Goal: Task Accomplishment & Management: Manage account settings

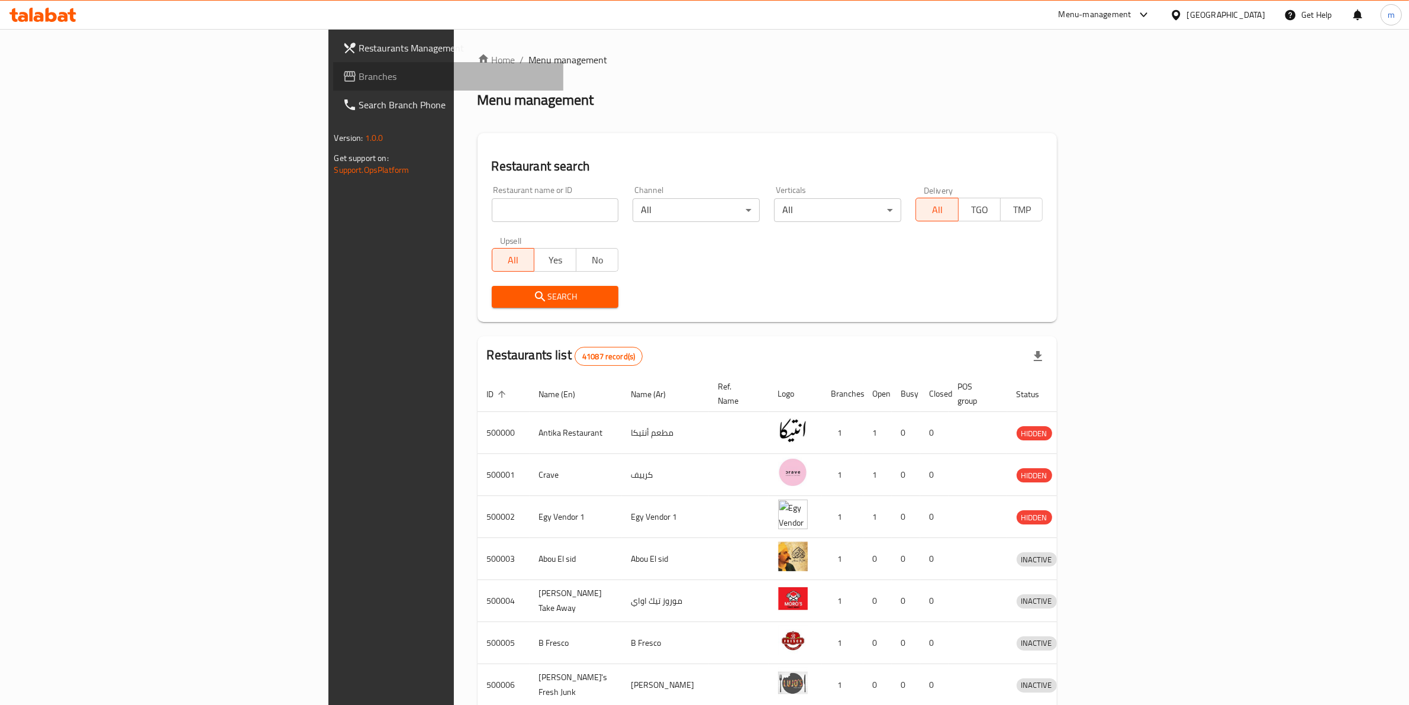
click at [359, 75] on span "Branches" at bounding box center [456, 76] width 195 height 14
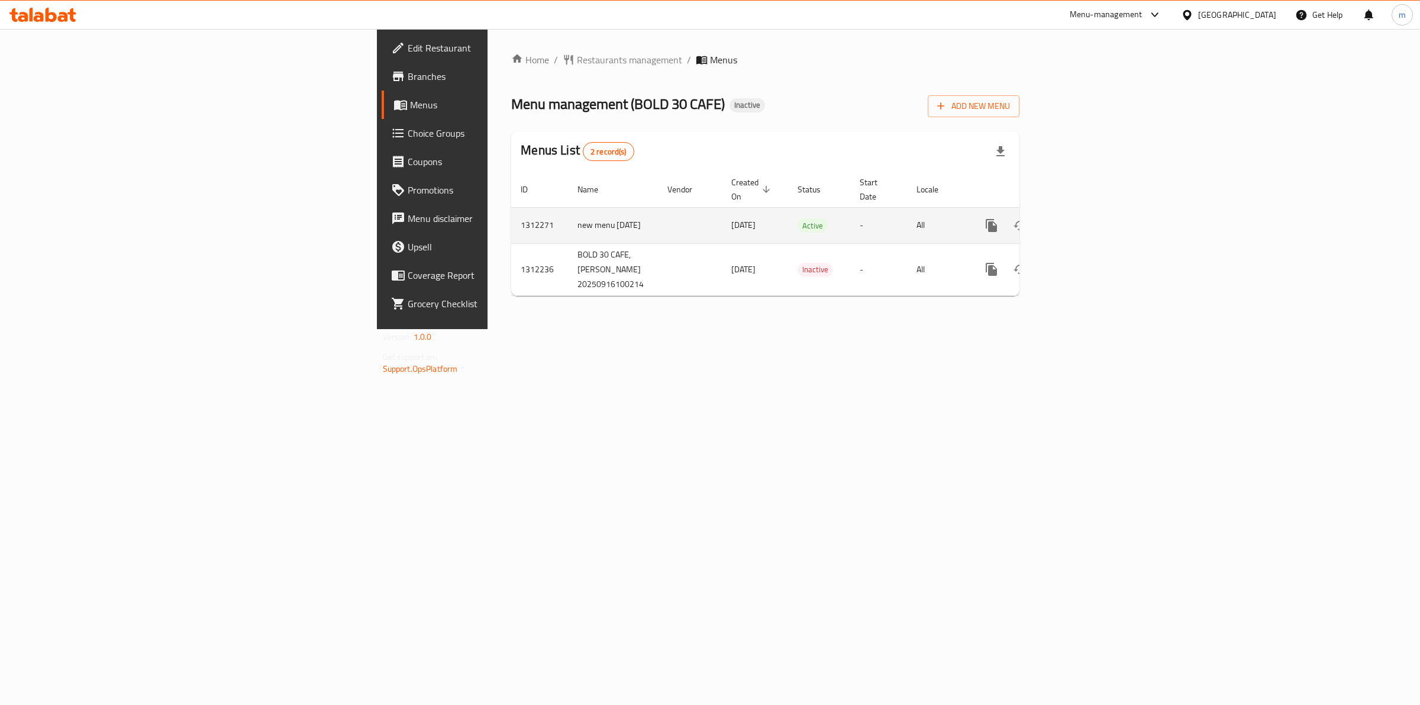
click at [1084, 218] on icon "enhanced table" at bounding box center [1077, 225] width 14 height 14
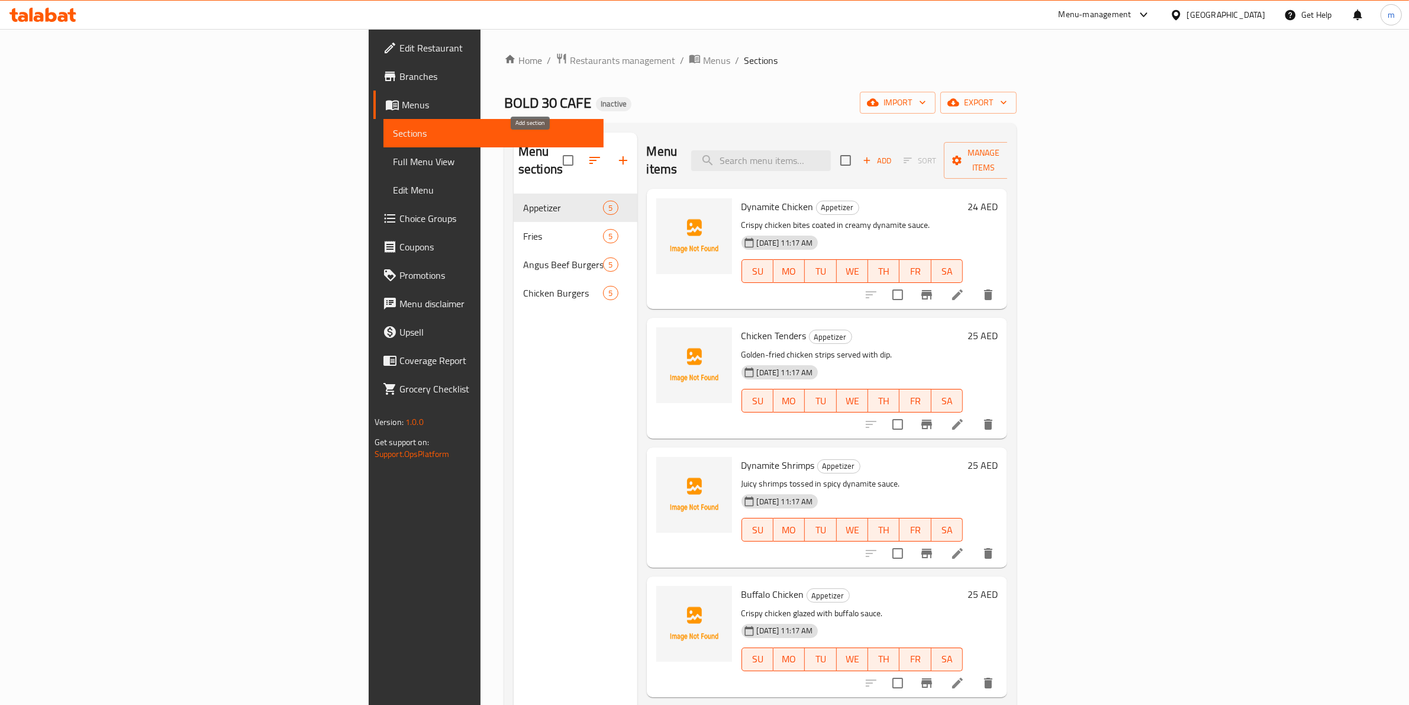
click at [609, 146] on button "button" at bounding box center [623, 160] width 28 height 28
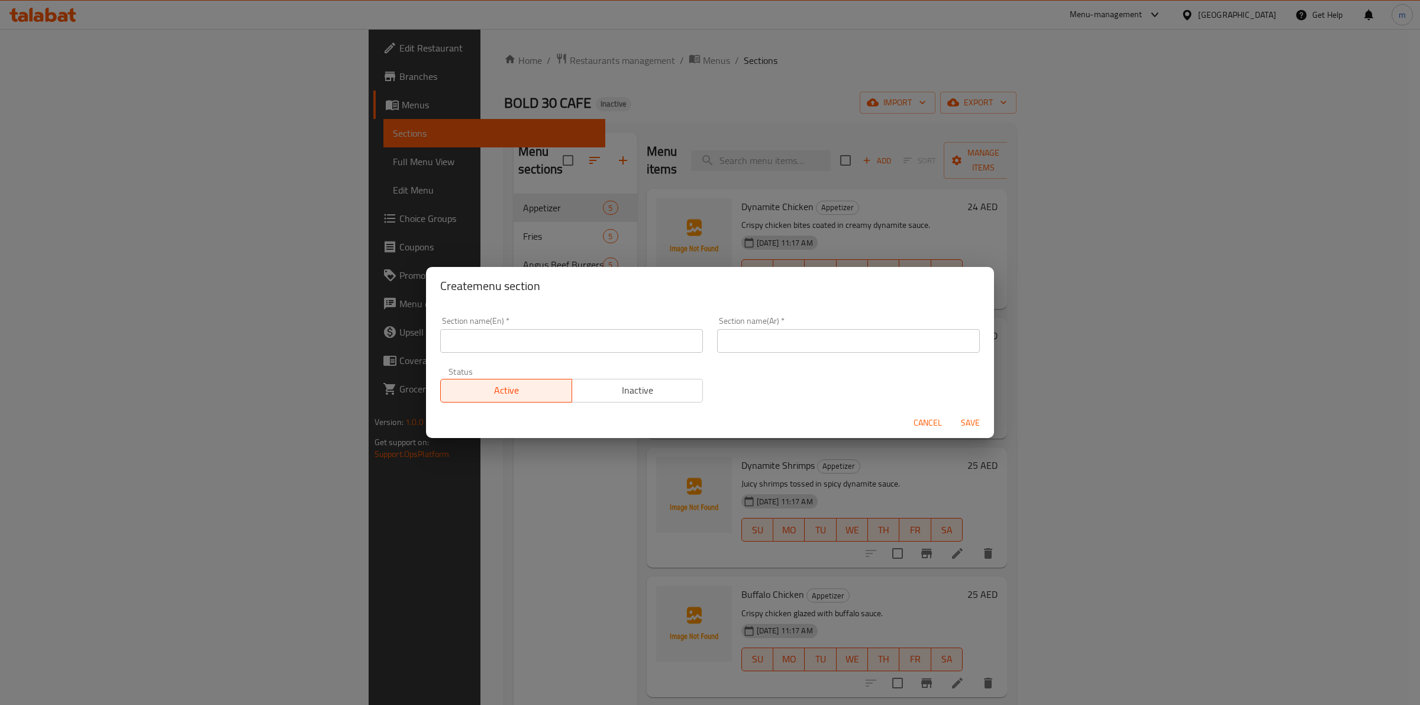
click at [922, 427] on span "Cancel" at bounding box center [928, 422] width 28 height 15
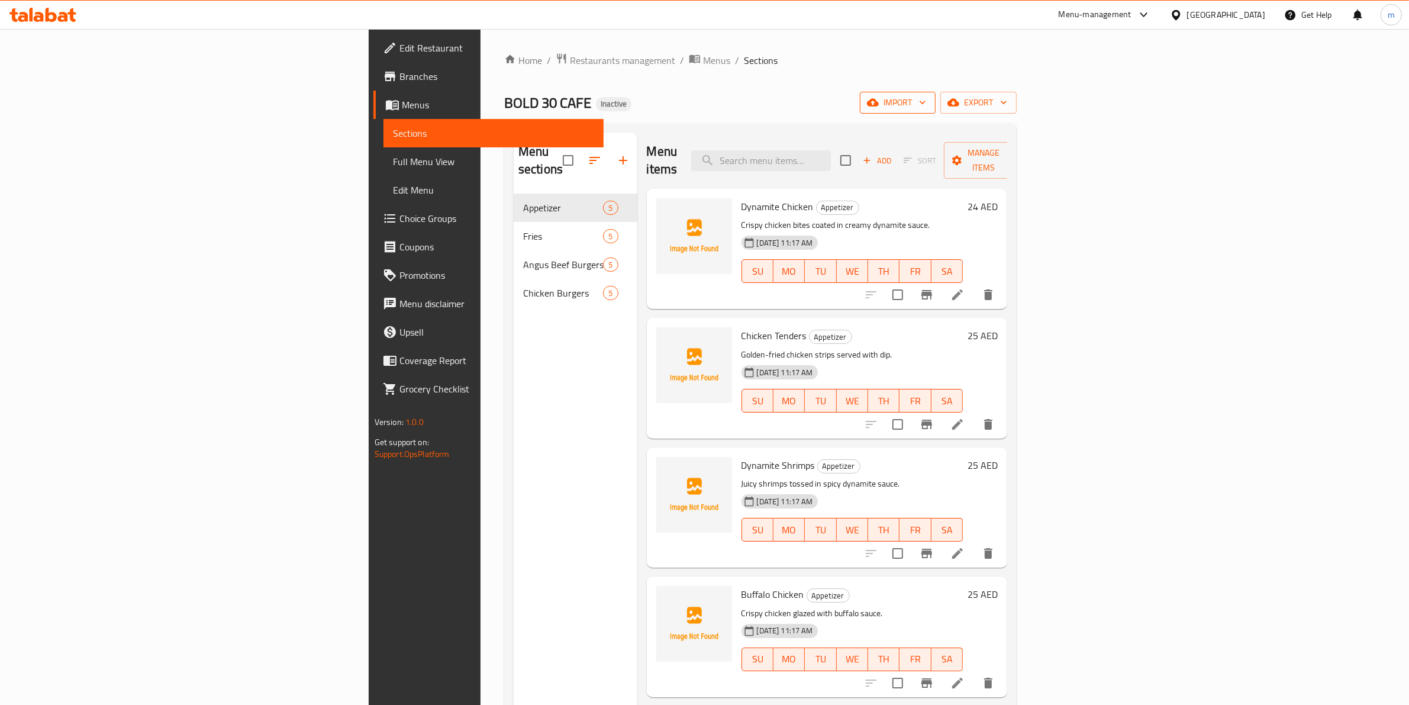
click at [926, 109] on span "import" at bounding box center [897, 102] width 57 height 15
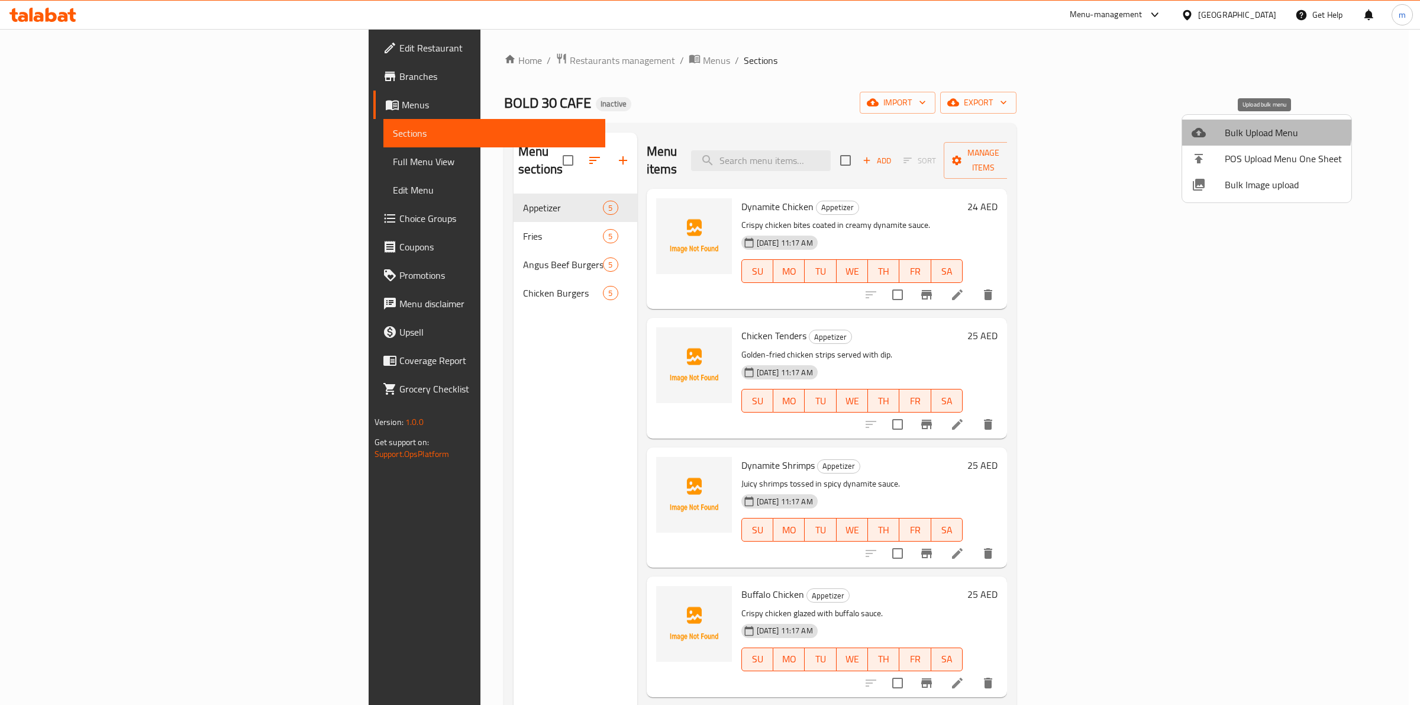
click at [1255, 128] on span "Bulk Upload Menu" at bounding box center [1283, 132] width 117 height 14
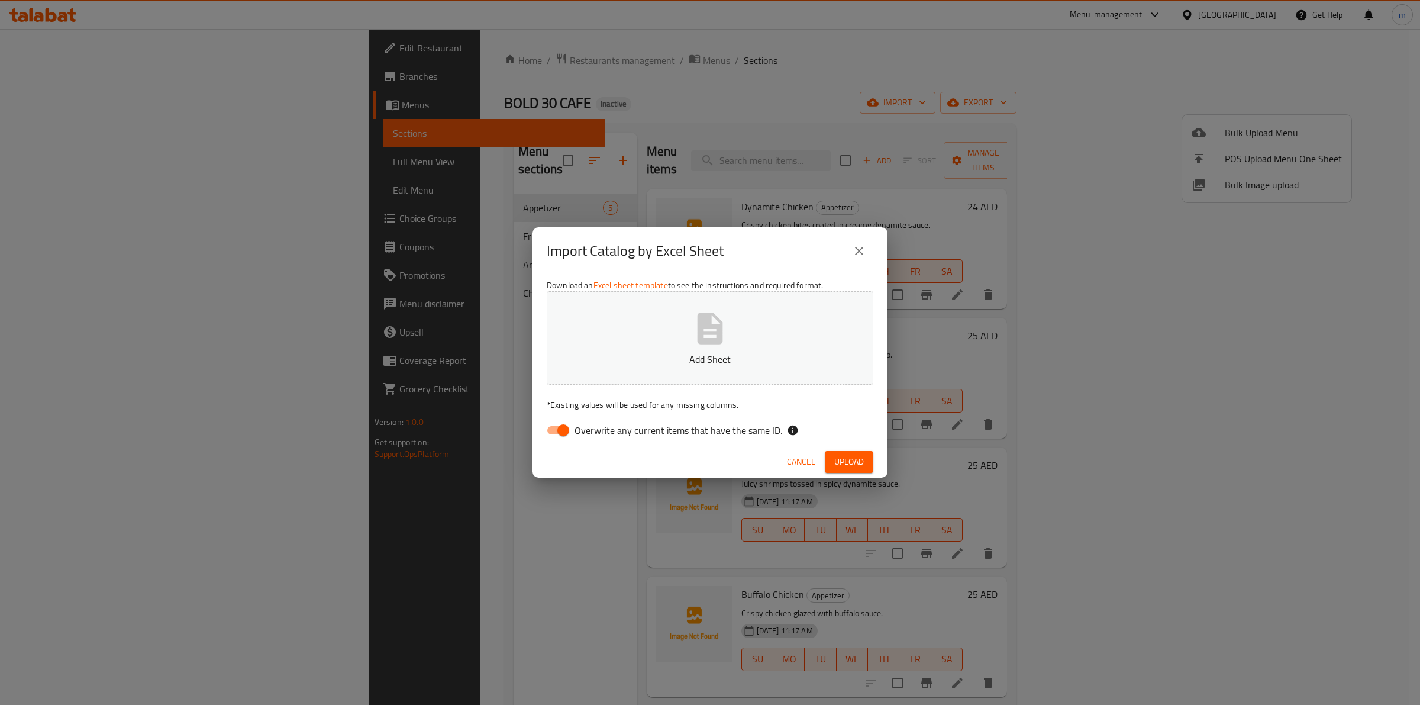
click at [555, 433] on input "Overwrite any current items that have the same ID." at bounding box center [563, 430] width 67 height 22
checkbox input "false"
click at [649, 357] on p "Add Sheet" at bounding box center [710, 359] width 290 height 14
click at [856, 256] on icon "close" at bounding box center [859, 251] width 14 height 14
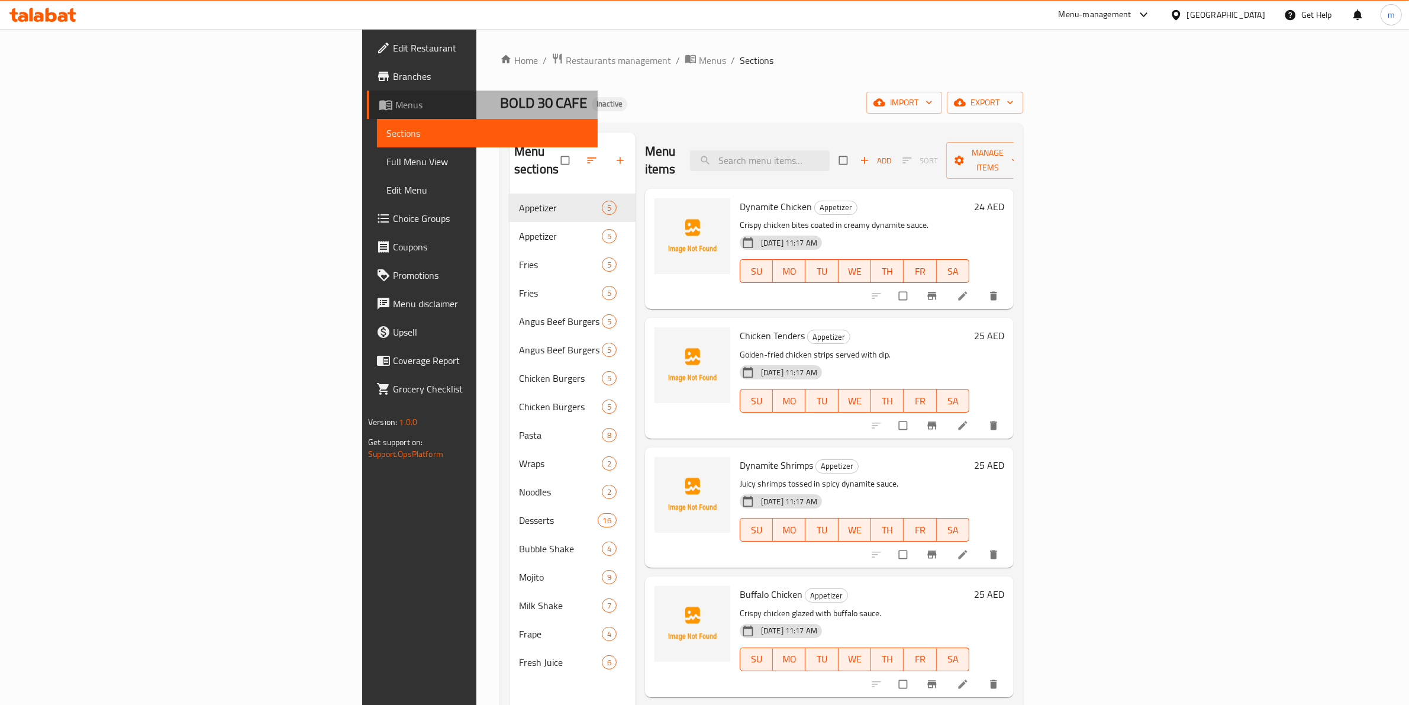
click at [395, 110] on span "Menus" at bounding box center [491, 105] width 193 height 14
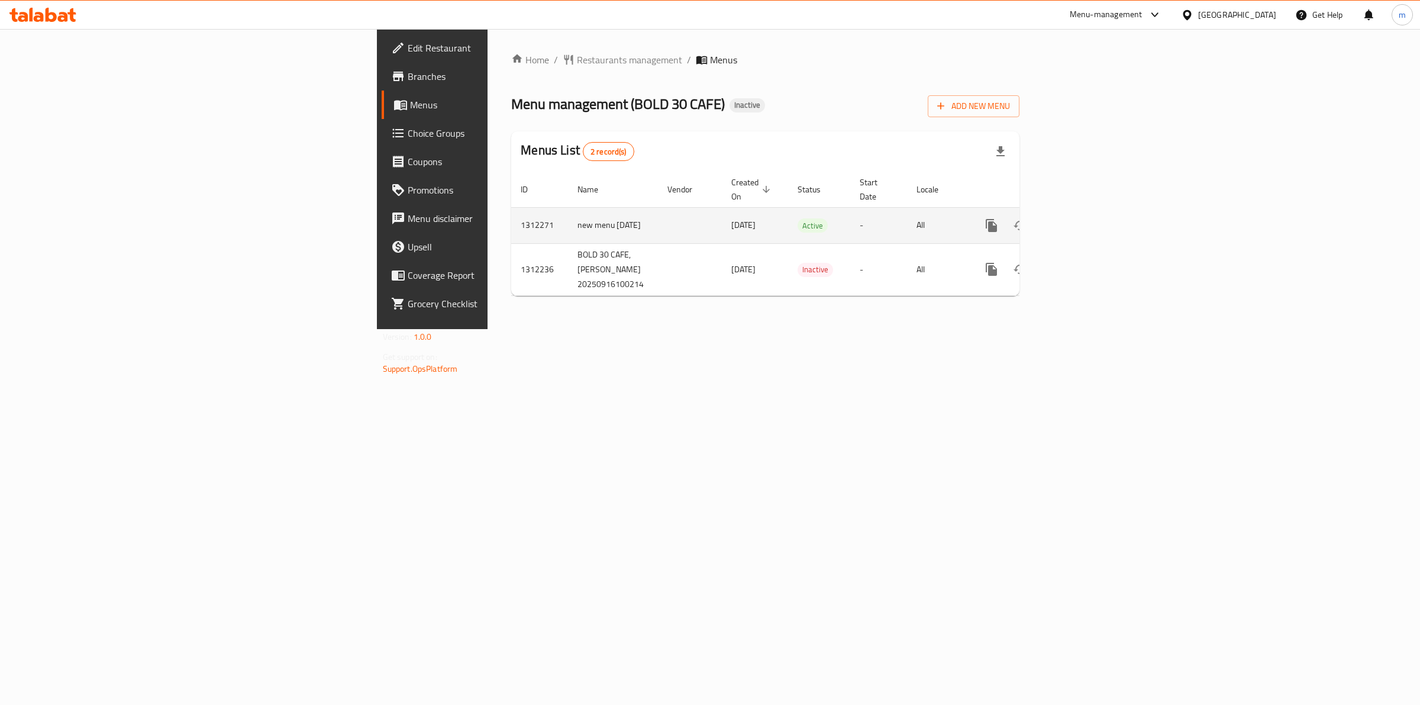
click at [1091, 211] on link "enhanced table" at bounding box center [1077, 225] width 28 height 28
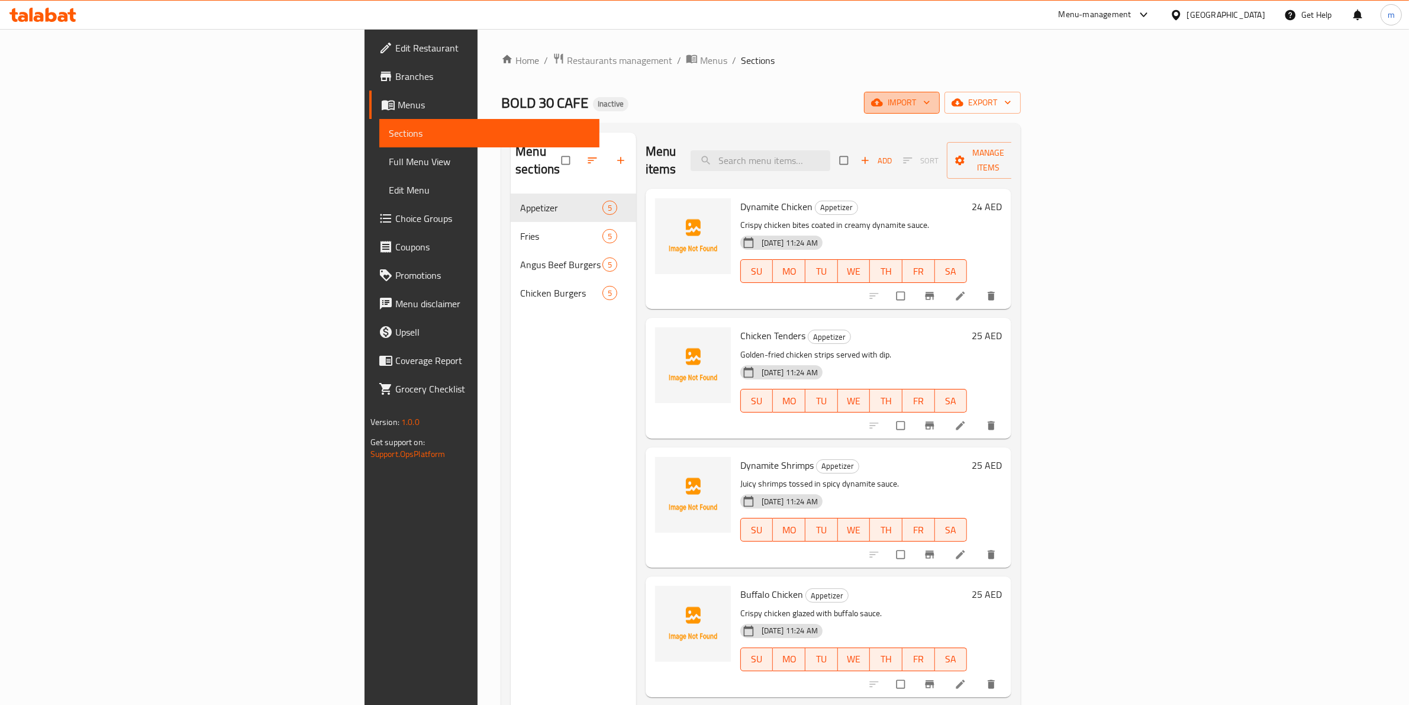
click at [933, 107] on icon "button" at bounding box center [927, 102] width 12 height 12
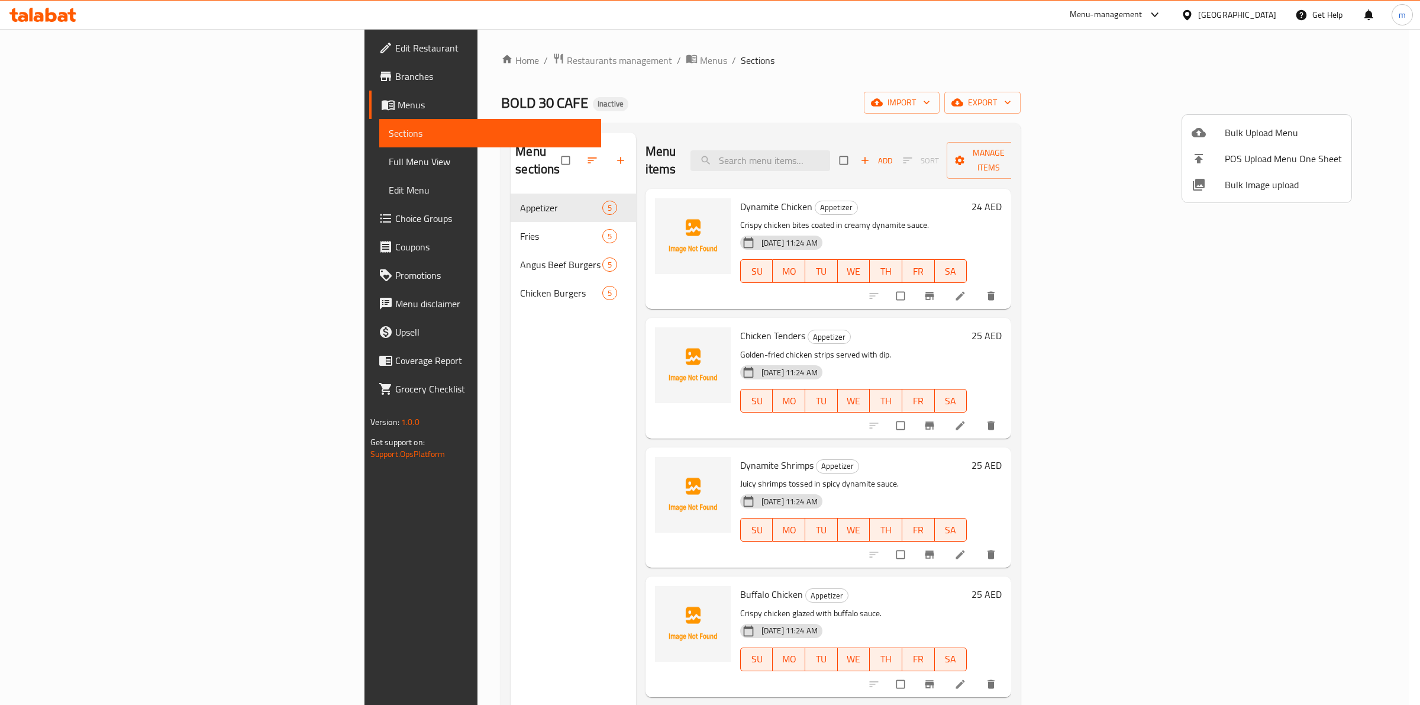
click at [61, 170] on div at bounding box center [710, 352] width 1420 height 705
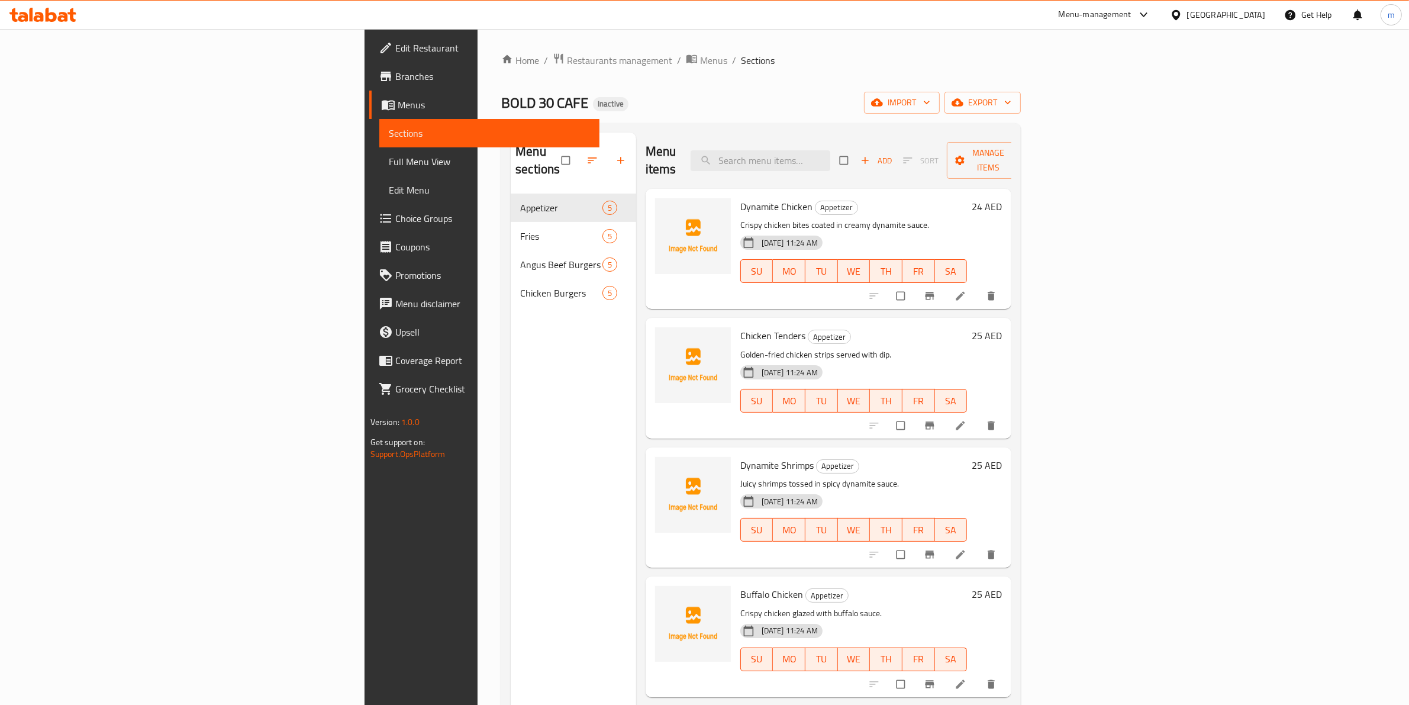
click at [389, 163] on span "Full Menu View" at bounding box center [490, 161] width 202 height 14
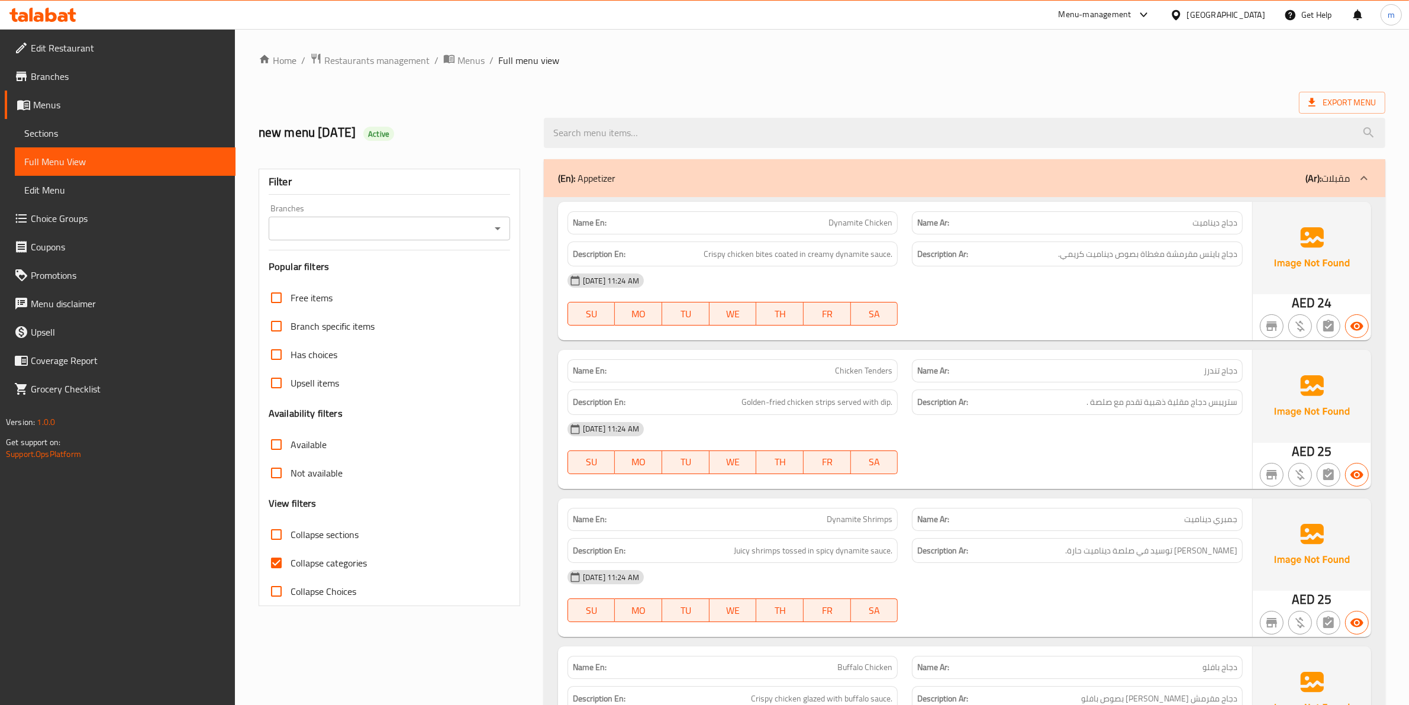
click at [301, 562] on span "Collapse categories" at bounding box center [329, 563] width 76 height 14
click at [291, 562] on input "Collapse categories" at bounding box center [276, 563] width 28 height 28
checkbox input "false"
click at [295, 537] on span "Collapse sections" at bounding box center [325, 534] width 68 height 14
click at [291, 537] on input "Collapse sections" at bounding box center [276, 534] width 28 height 28
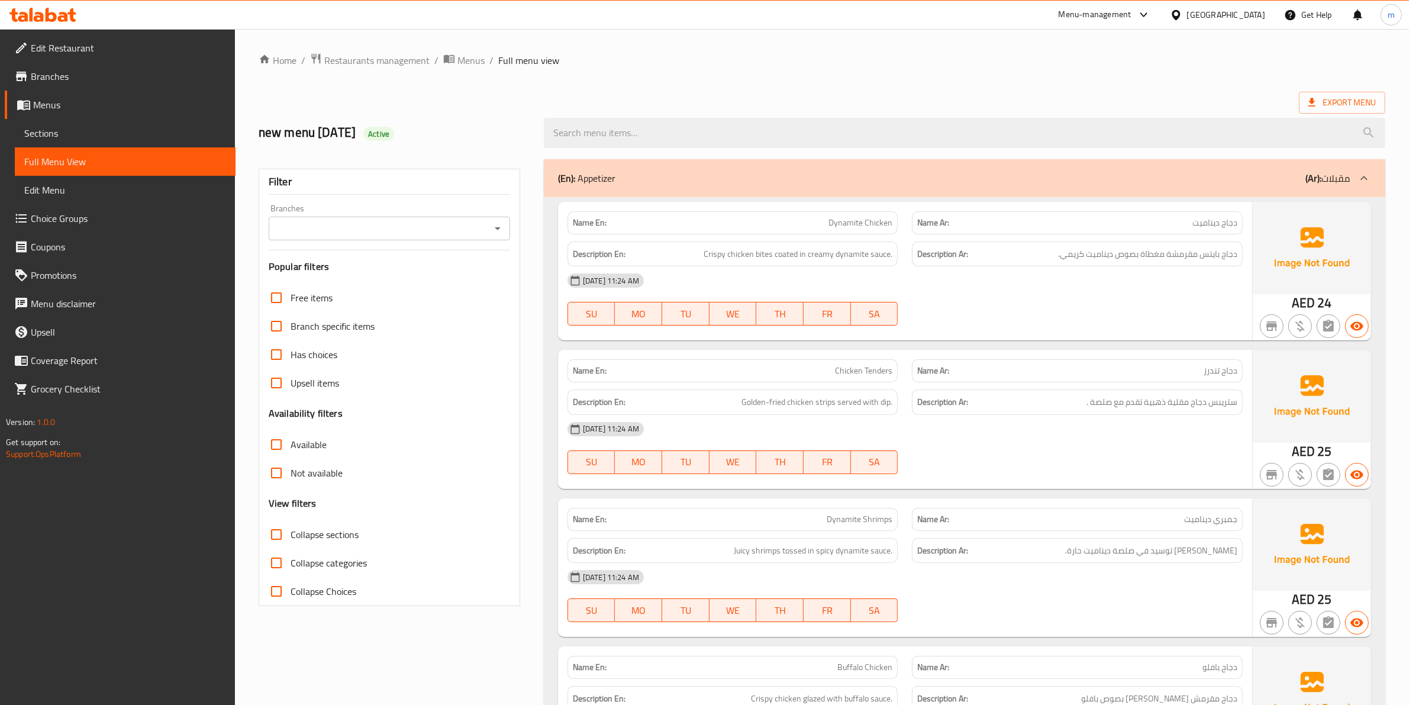
checkbox input "true"
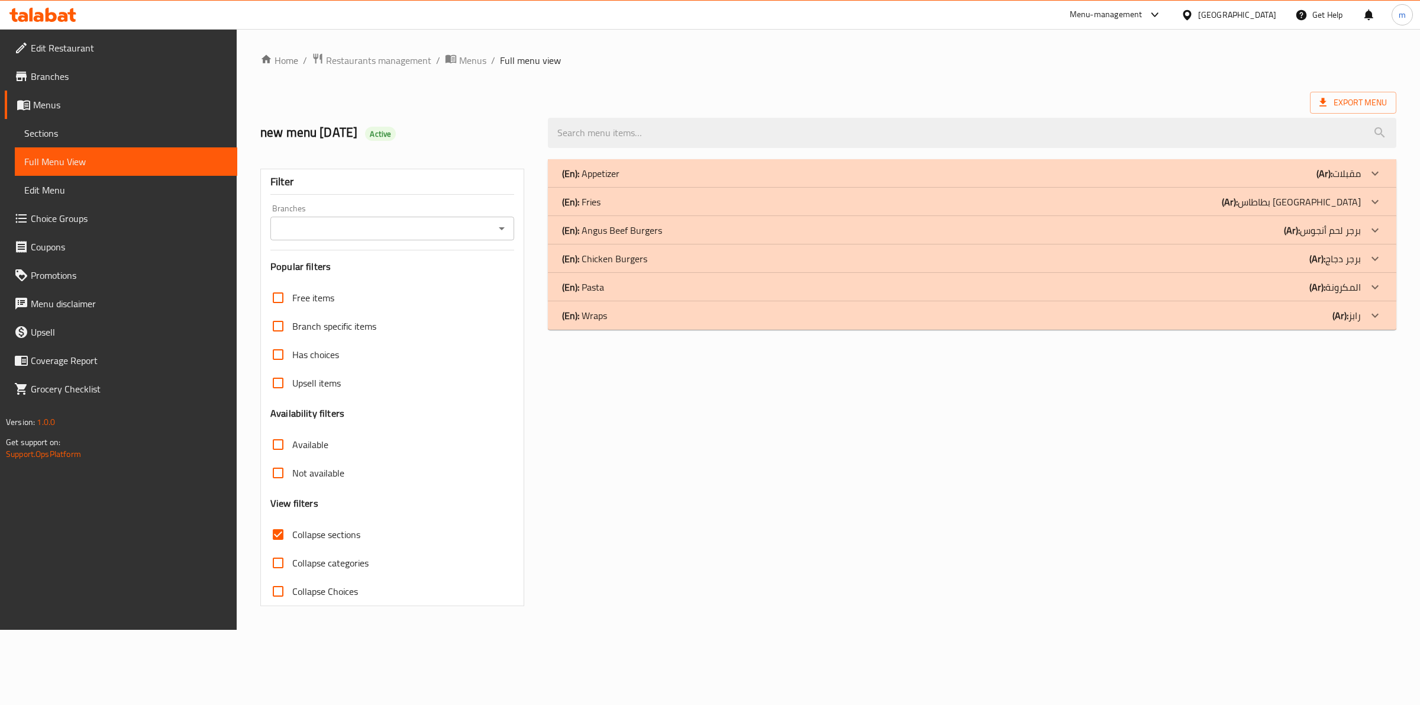
click at [139, 126] on span "Sections" at bounding box center [126, 133] width 204 height 14
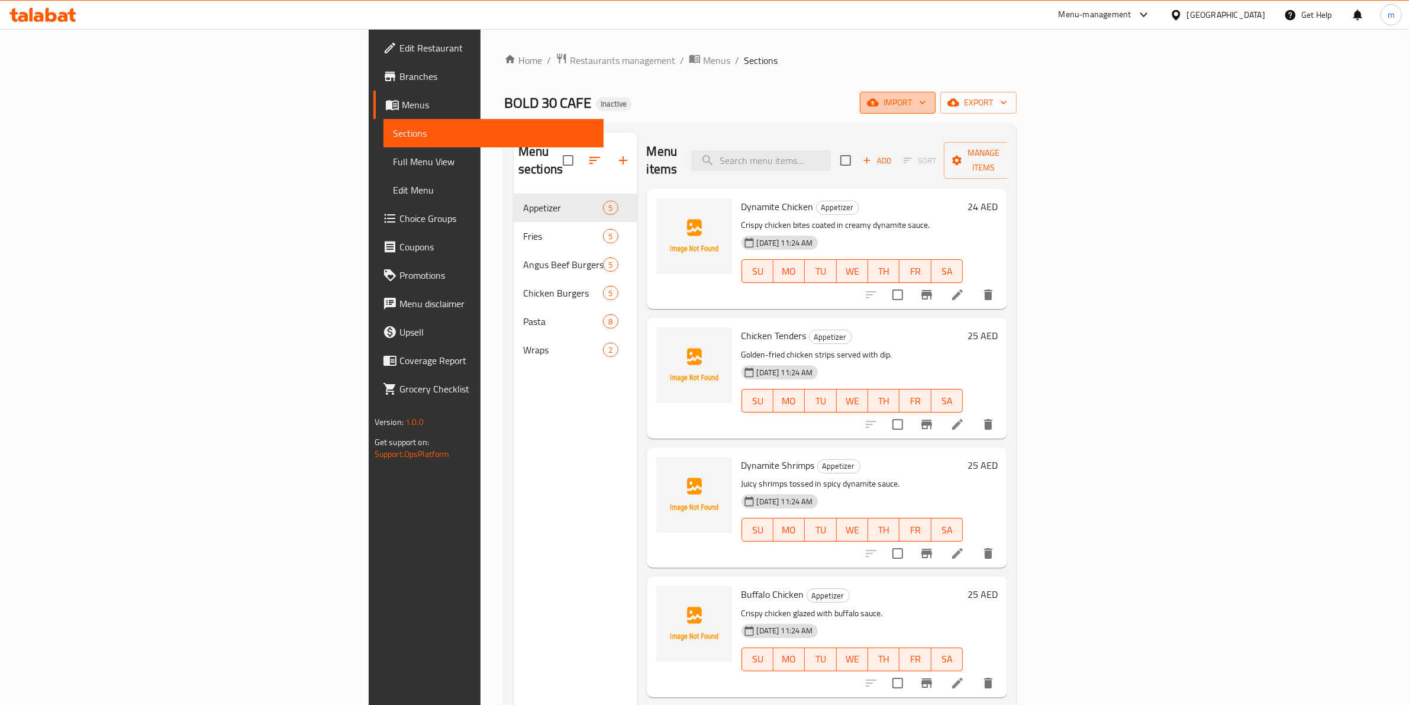
click at [926, 110] on span "import" at bounding box center [897, 102] width 57 height 15
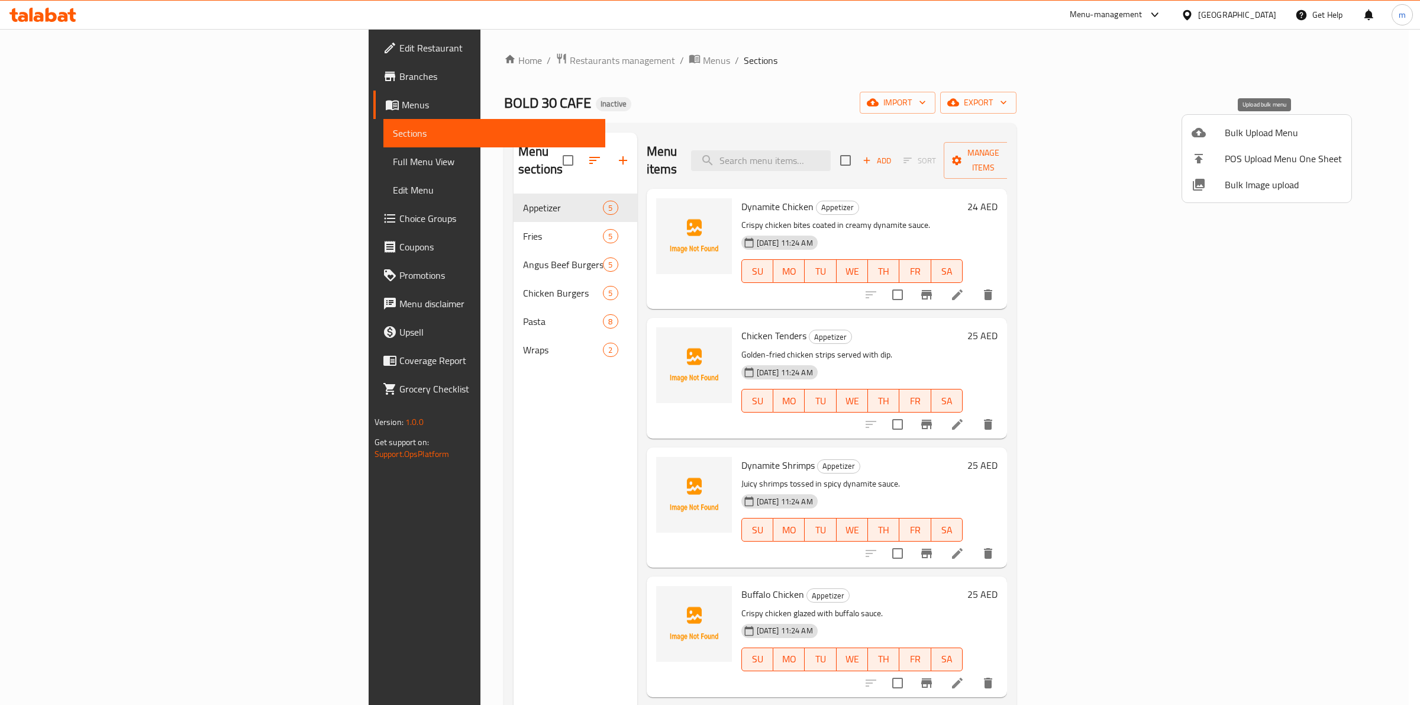
click at [1268, 129] on span "Bulk Upload Menu" at bounding box center [1283, 132] width 117 height 14
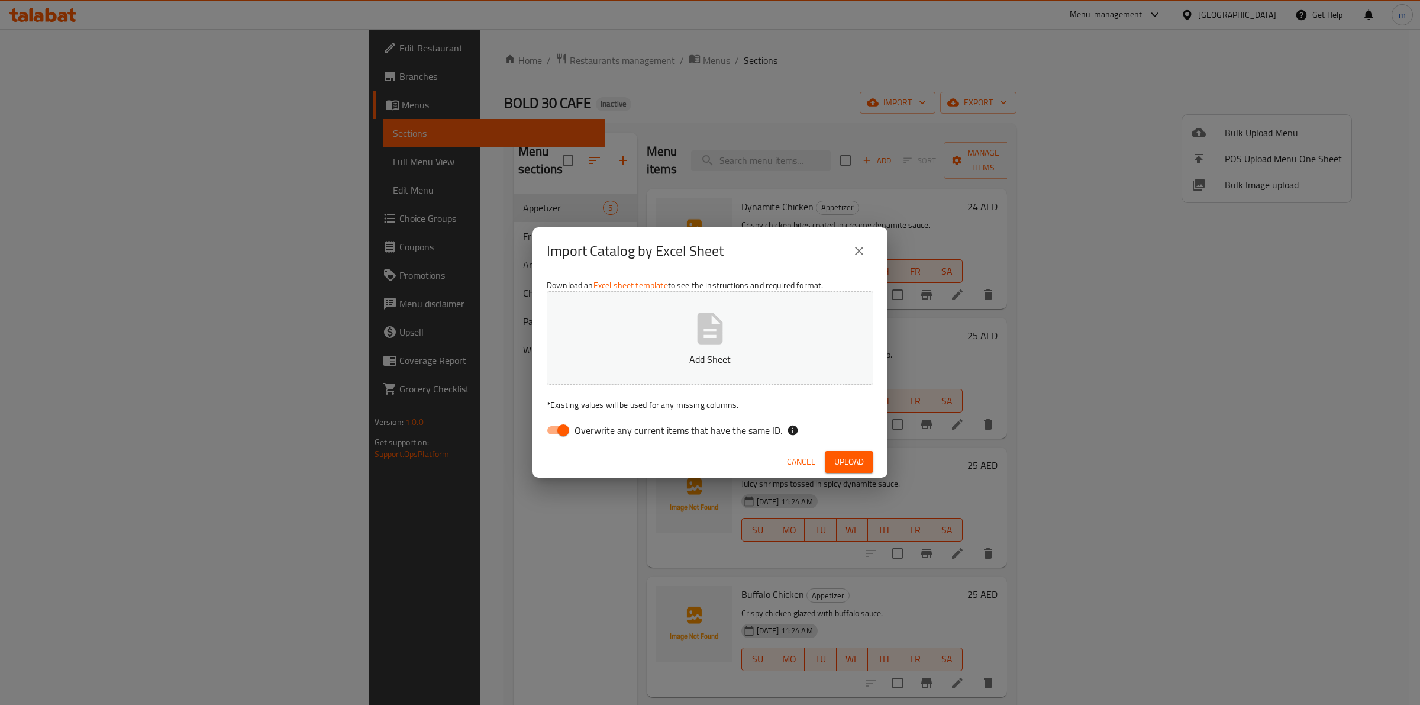
drag, startPoint x: 586, startPoint y: 444, endPoint x: 579, endPoint y: 442, distance: 7.7
click at [580, 442] on div "Download an Excel sheet template to see the instructions and required format. A…" at bounding box center [710, 361] width 355 height 172
drag, startPoint x: 572, startPoint y: 439, endPoint x: 569, endPoint y: 424, distance: 15.0
click at [569, 439] on input "Overwrite any current items that have the same ID." at bounding box center [563, 430] width 67 height 22
checkbox input "false"
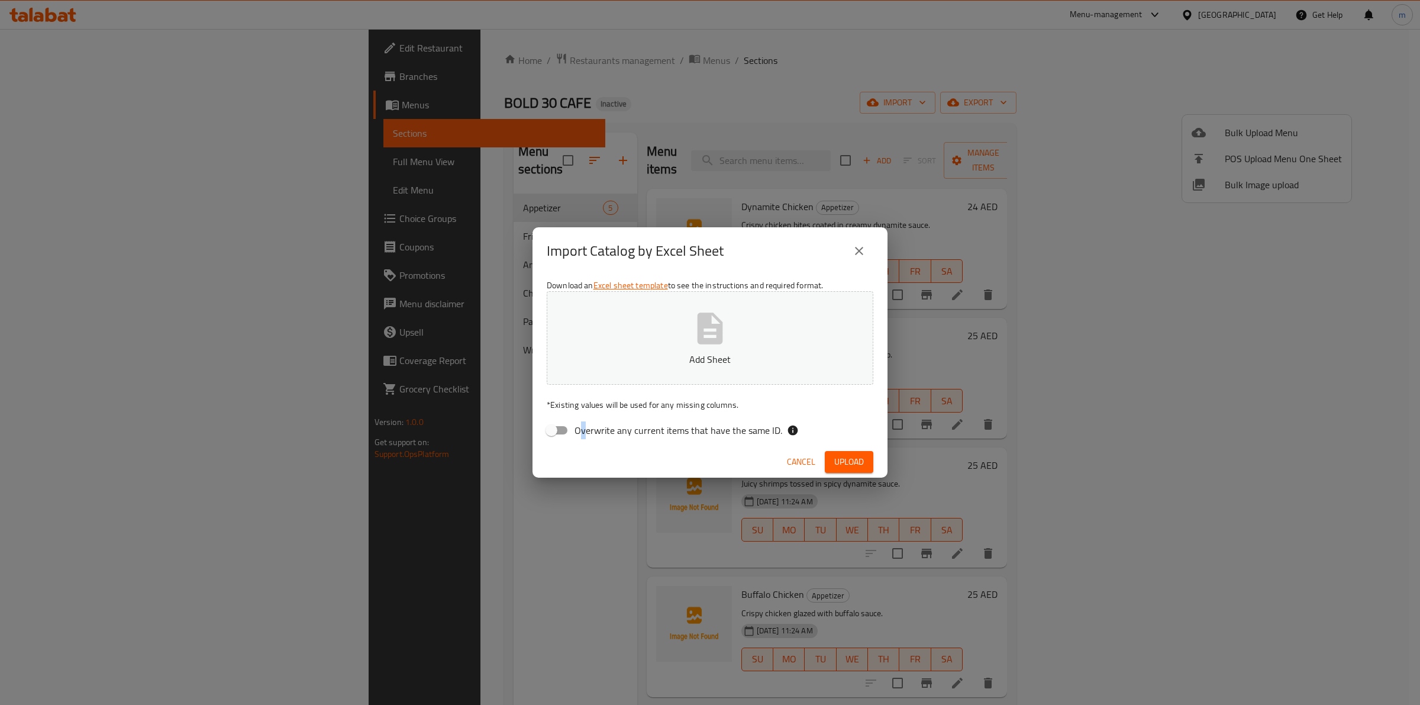
click at [711, 340] on icon "button" at bounding box center [710, 327] width 25 height 31
click at [841, 456] on span "Upload" at bounding box center [850, 462] width 30 height 15
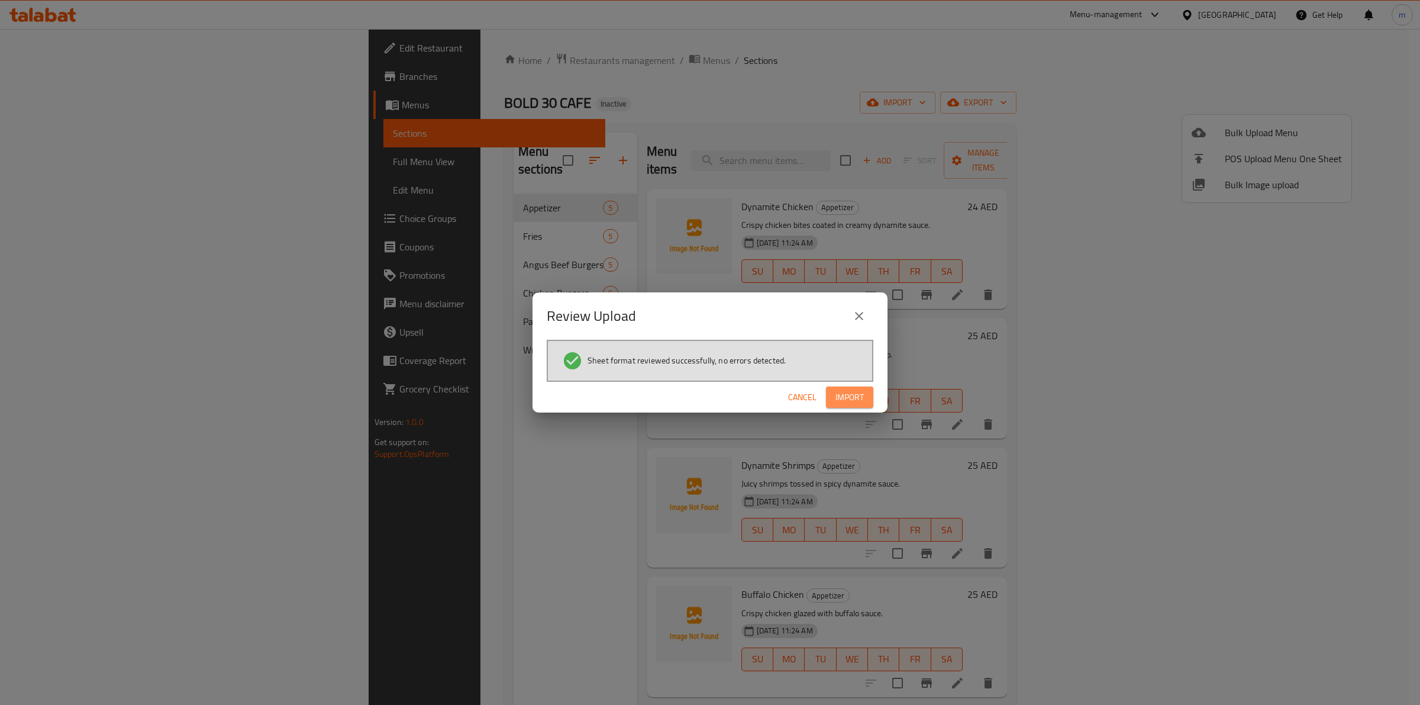
click at [859, 394] on span "Import" at bounding box center [850, 397] width 28 height 15
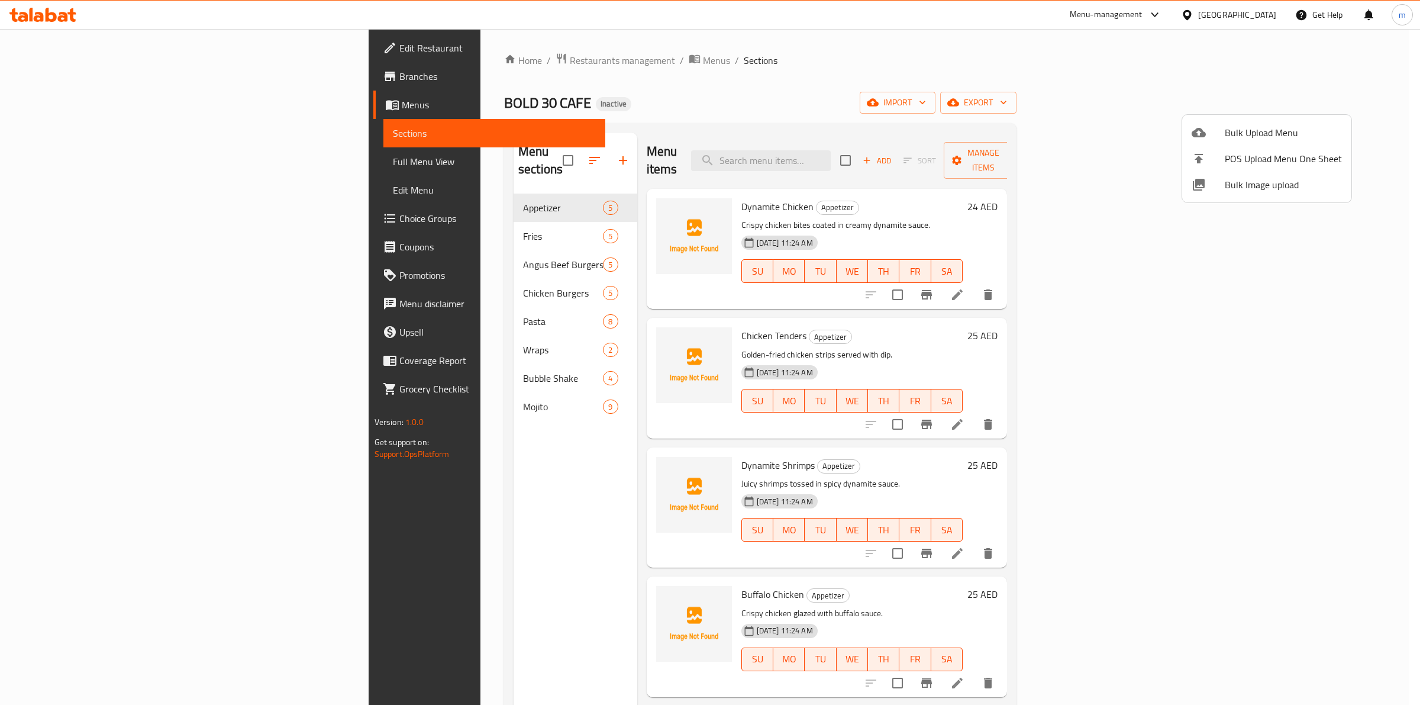
click at [123, 166] on div at bounding box center [710, 352] width 1420 height 705
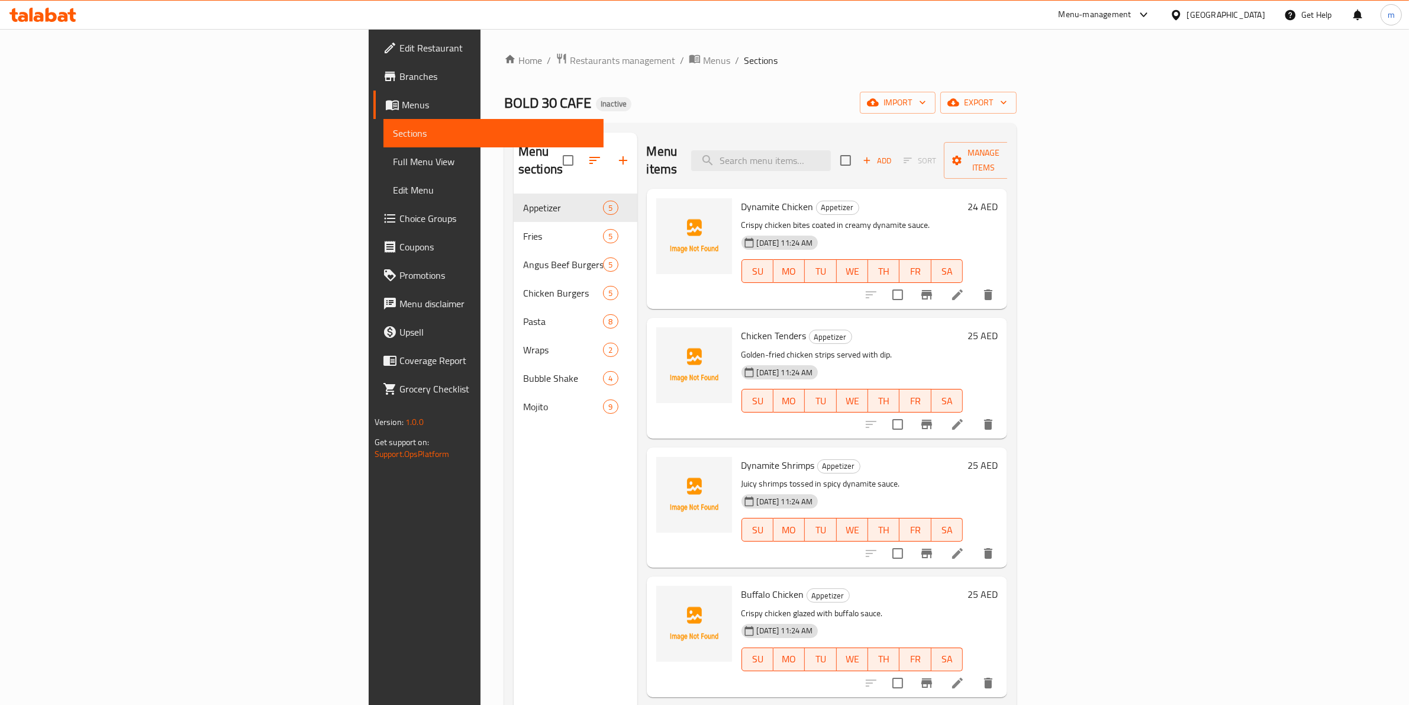
click at [393, 164] on span "Full Menu View" at bounding box center [494, 161] width 202 height 14
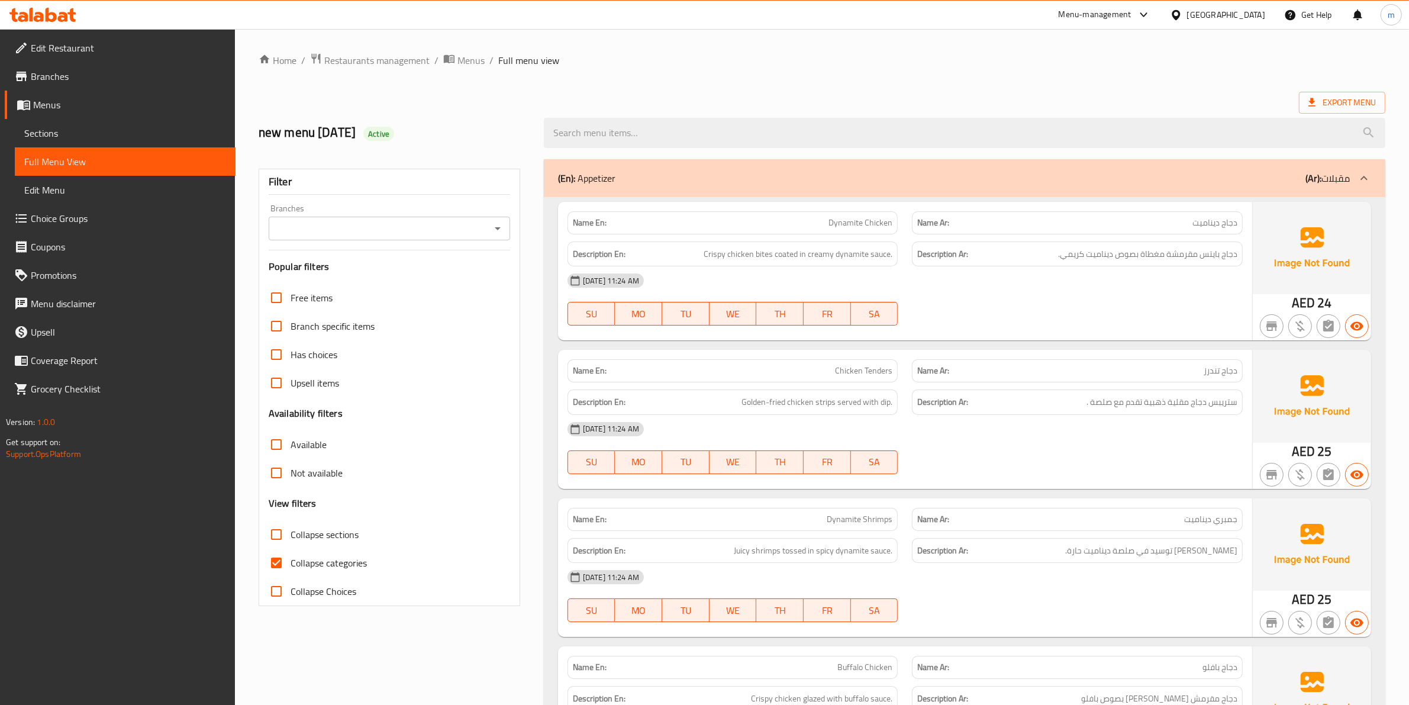
click at [294, 549] on label "Collapse categories" at bounding box center [314, 563] width 105 height 28
click at [291, 549] on input "Collapse categories" at bounding box center [276, 563] width 28 height 28
checkbox input "false"
click at [302, 537] on span "Collapse sections" at bounding box center [325, 534] width 68 height 14
click at [291, 537] on input "Collapse sections" at bounding box center [276, 534] width 28 height 28
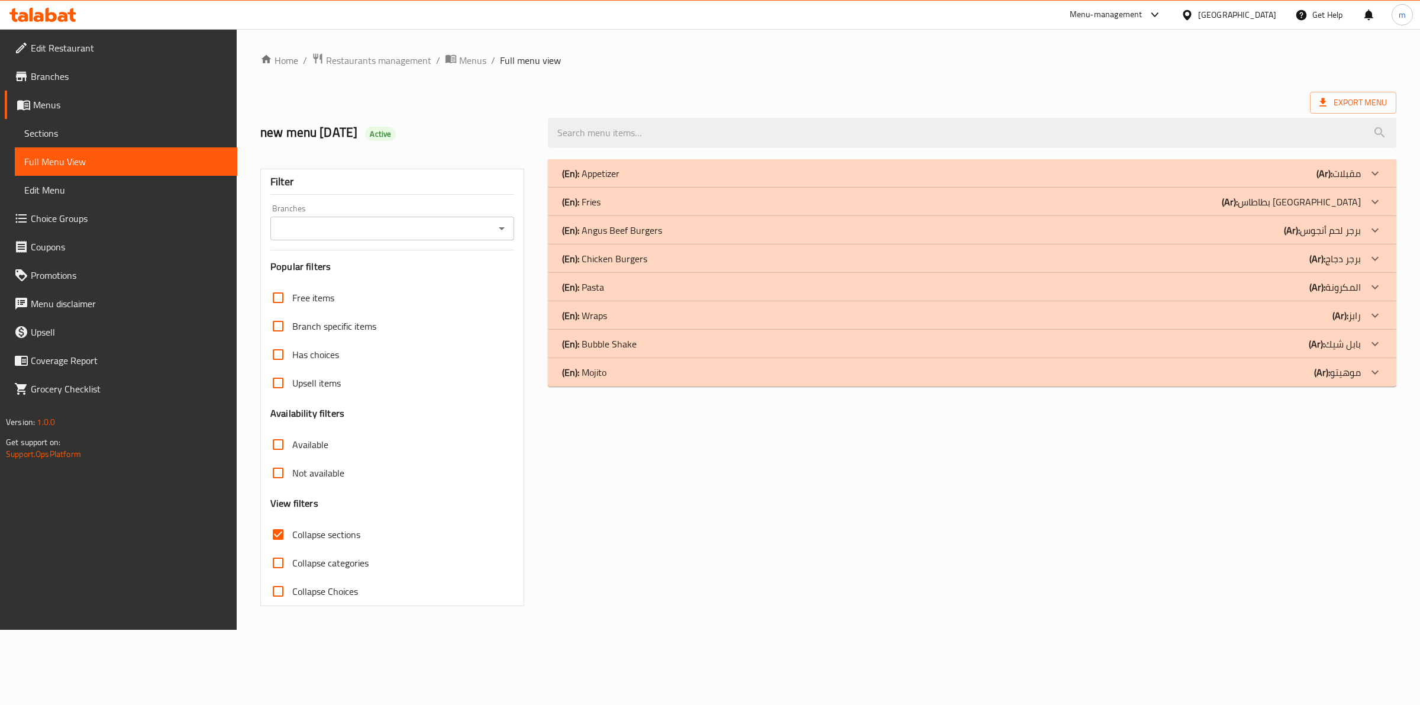
click at [601, 227] on p "(En): Angus Beef Burgers" at bounding box center [612, 230] width 100 height 14
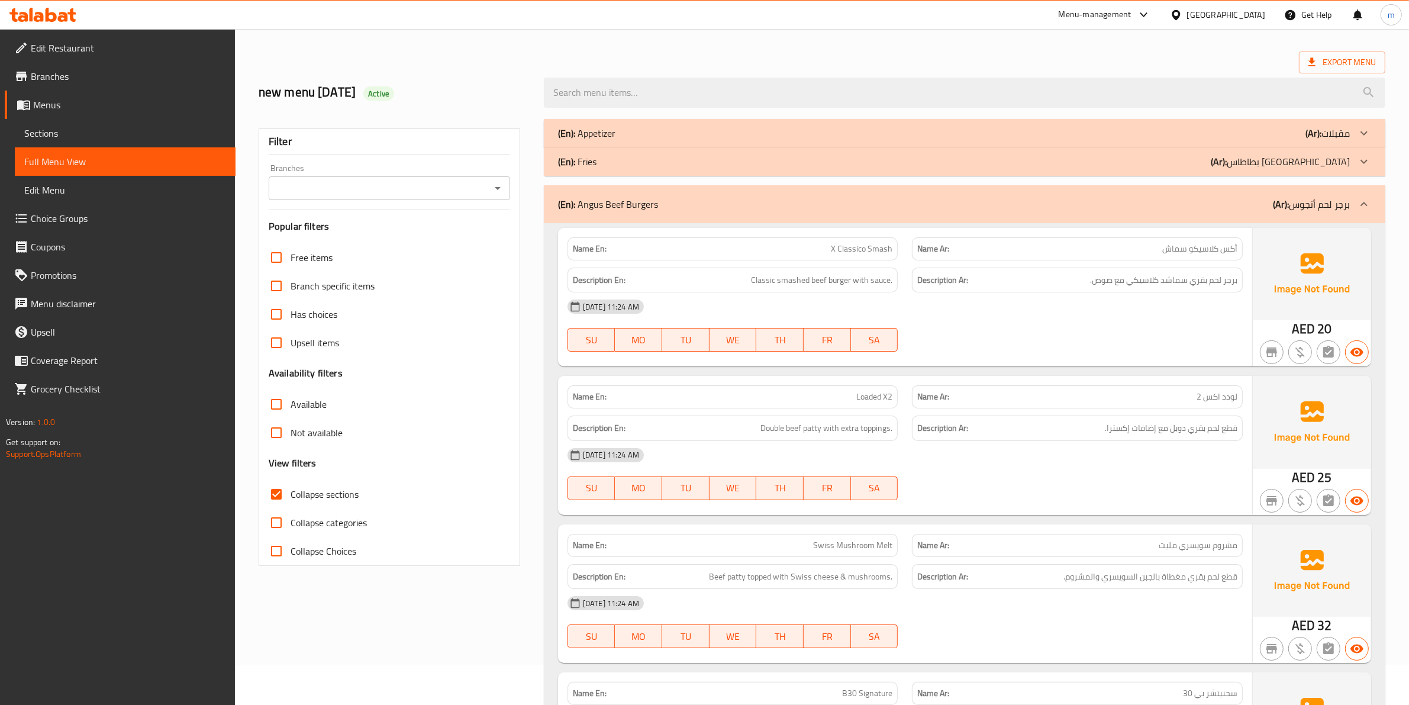
scroll to position [74, 0]
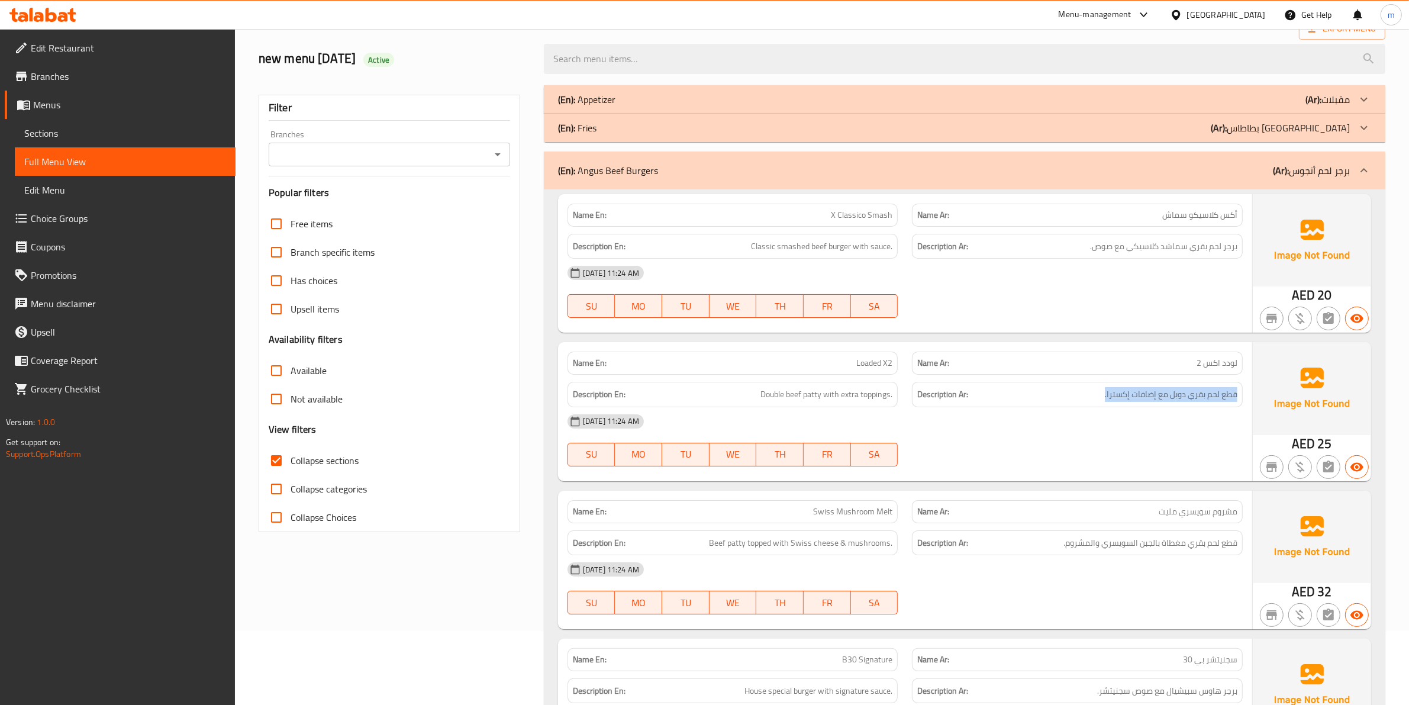
drag, startPoint x: 1236, startPoint y: 400, endPoint x: 1040, endPoint y: 404, distance: 195.4
click at [1040, 404] on div "Description Ar: قطع لحم بقري دوبل مع إضافات إكسترا." at bounding box center [1077, 394] width 331 height 25
drag, startPoint x: 1241, startPoint y: 543, endPoint x: 1057, endPoint y: 549, distance: 184.2
click at [1057, 549] on div "Description Ar: قطع لحم بقري مغطاة بالجبن السويسري والمشروم." at bounding box center [1077, 542] width 331 height 25
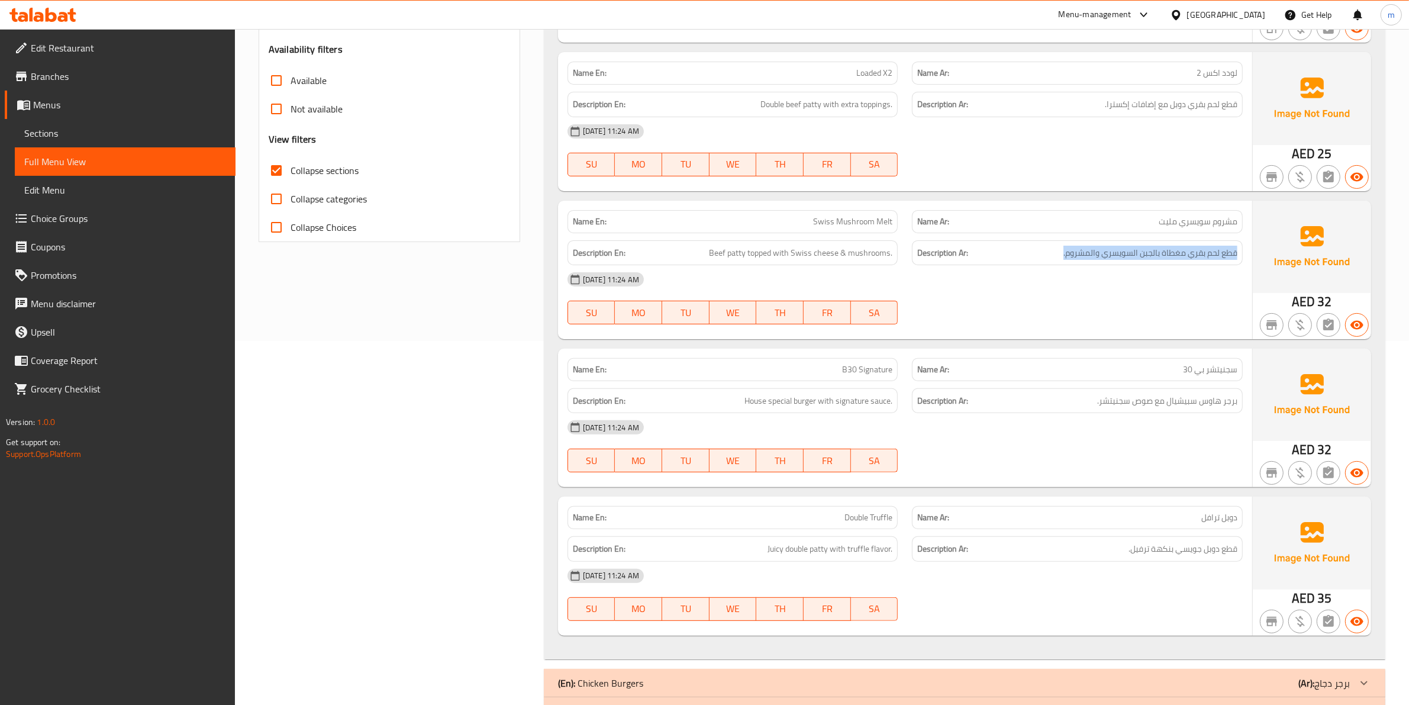
scroll to position [370, 0]
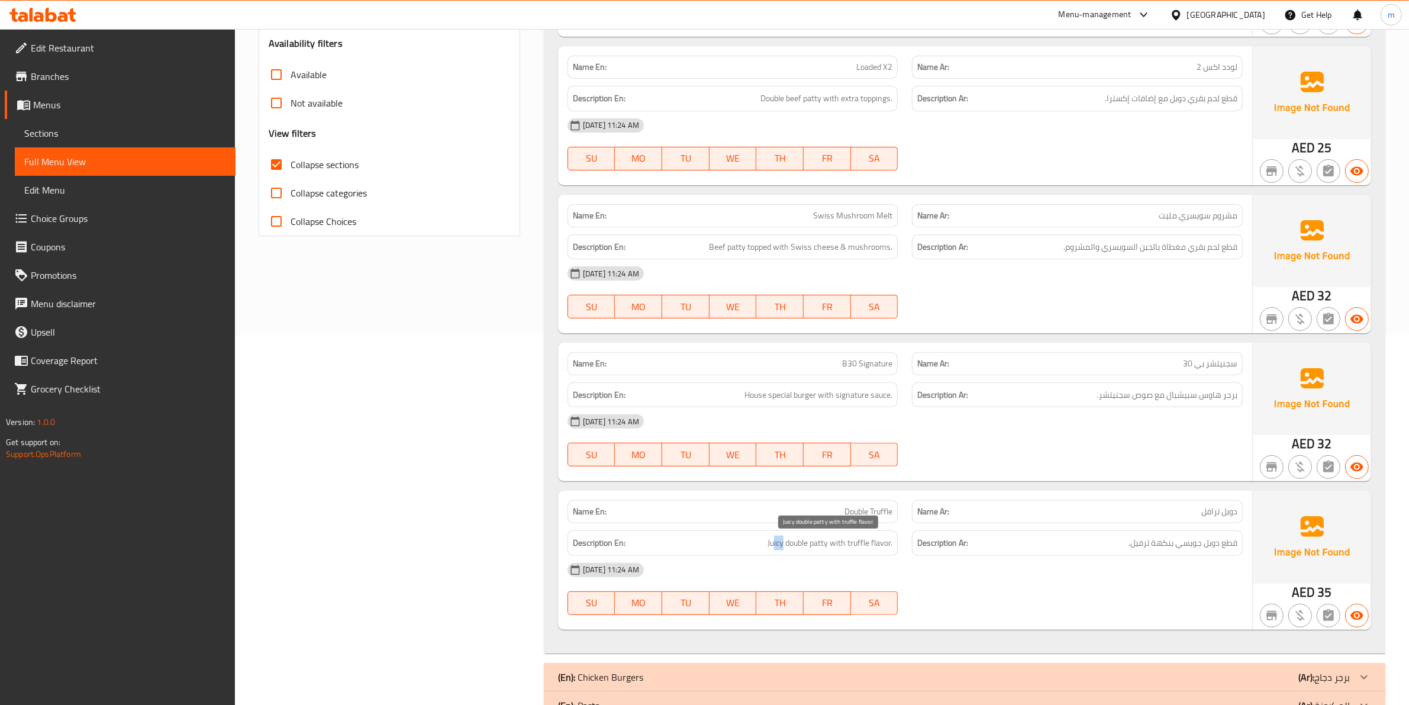
drag, startPoint x: 777, startPoint y: 543, endPoint x: 750, endPoint y: 546, distance: 27.4
click at [758, 543] on h6 "Description En: Juicy double patty with truffle flavor." at bounding box center [733, 543] width 320 height 15
click at [920, 542] on strong "Description Ar:" at bounding box center [942, 543] width 51 height 15
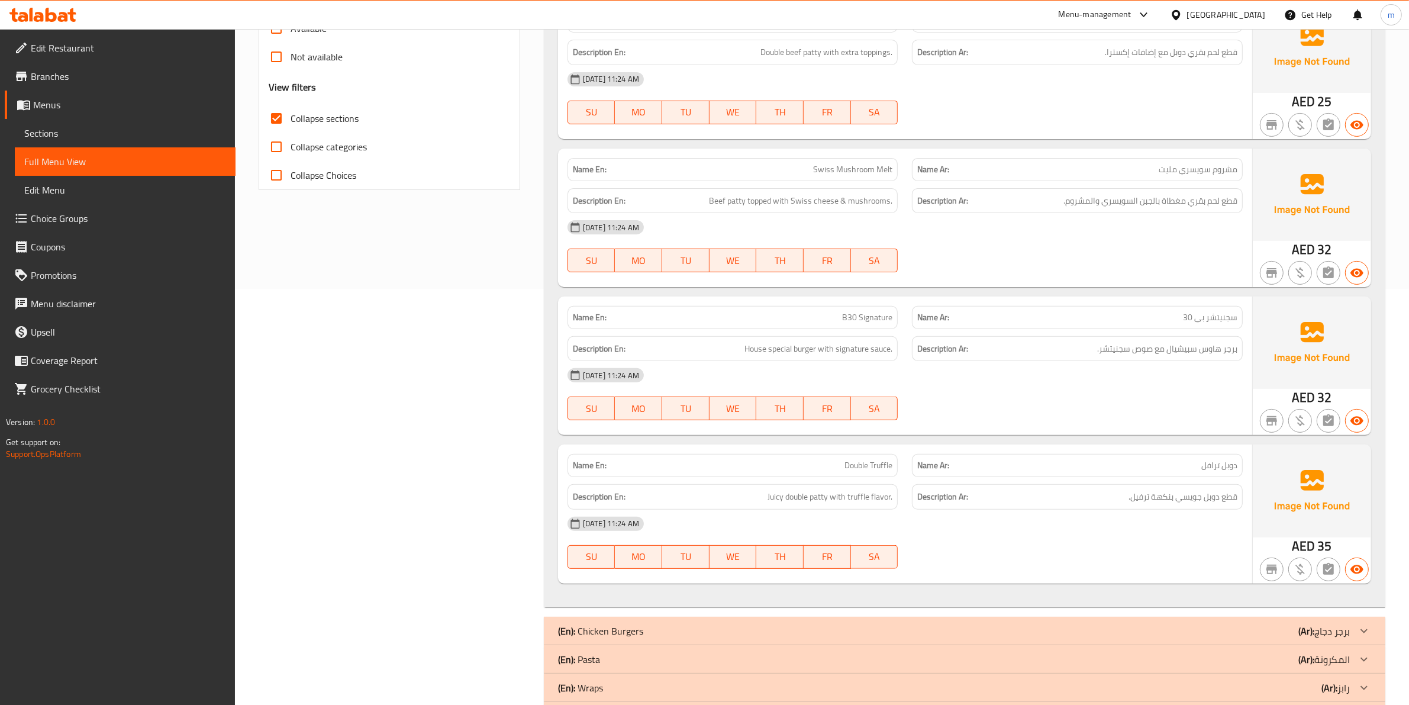
scroll to position [493, 0]
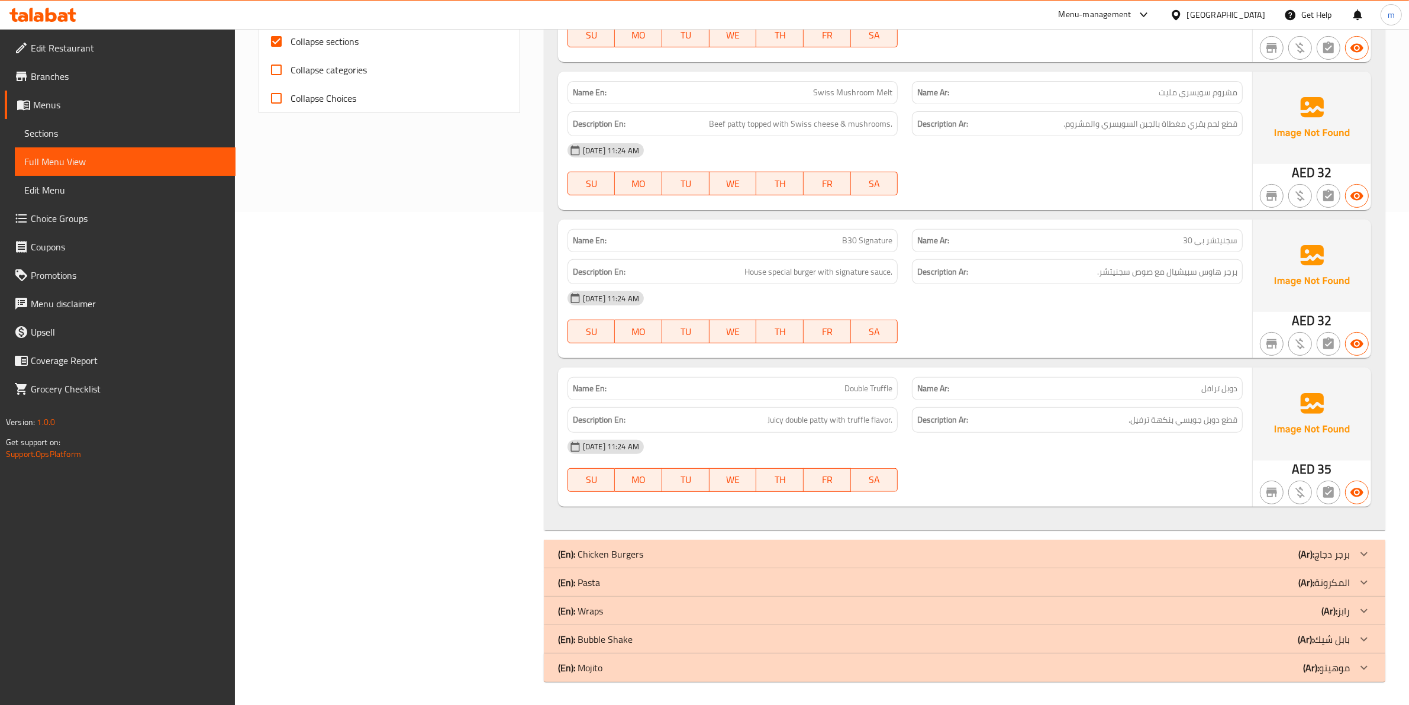
click at [1033, 543] on div "(En): Chicken Burgers (Ar): برجر دجاج" at bounding box center [965, 554] width 842 height 28
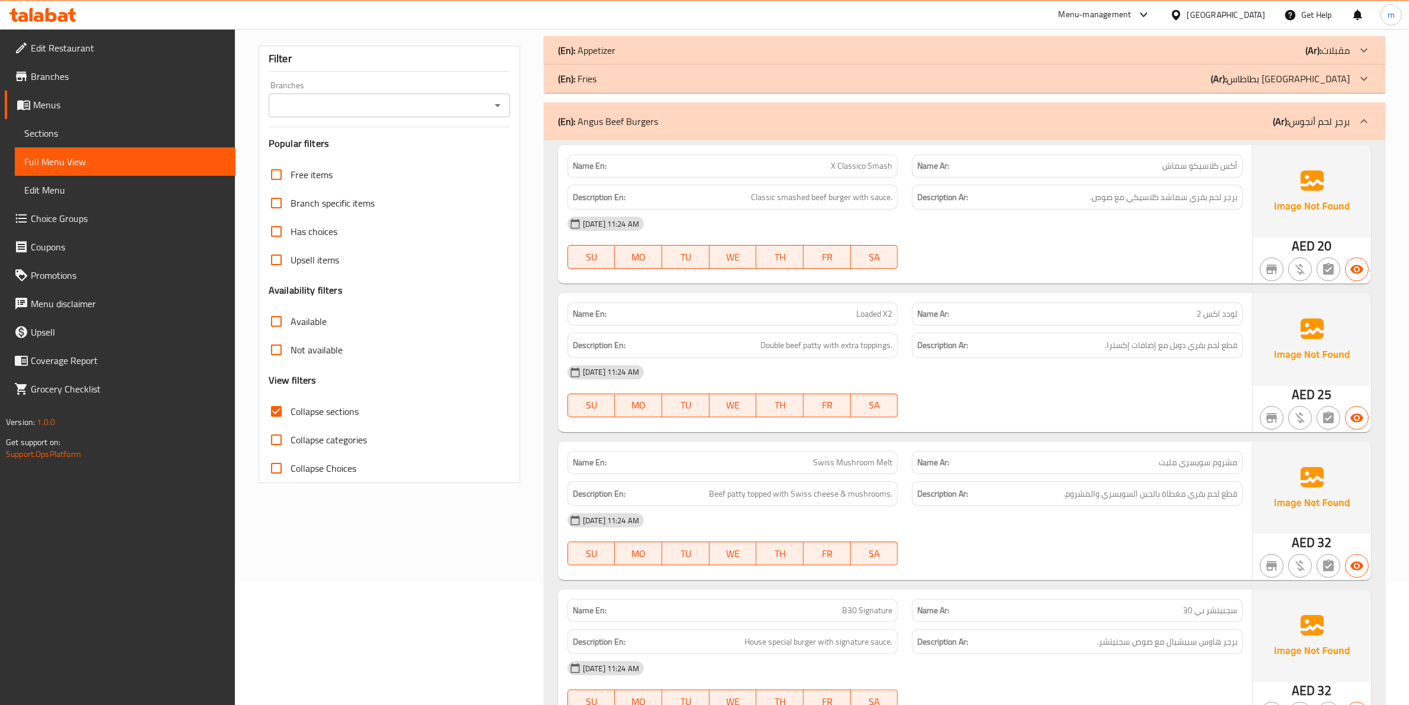
scroll to position [0, 0]
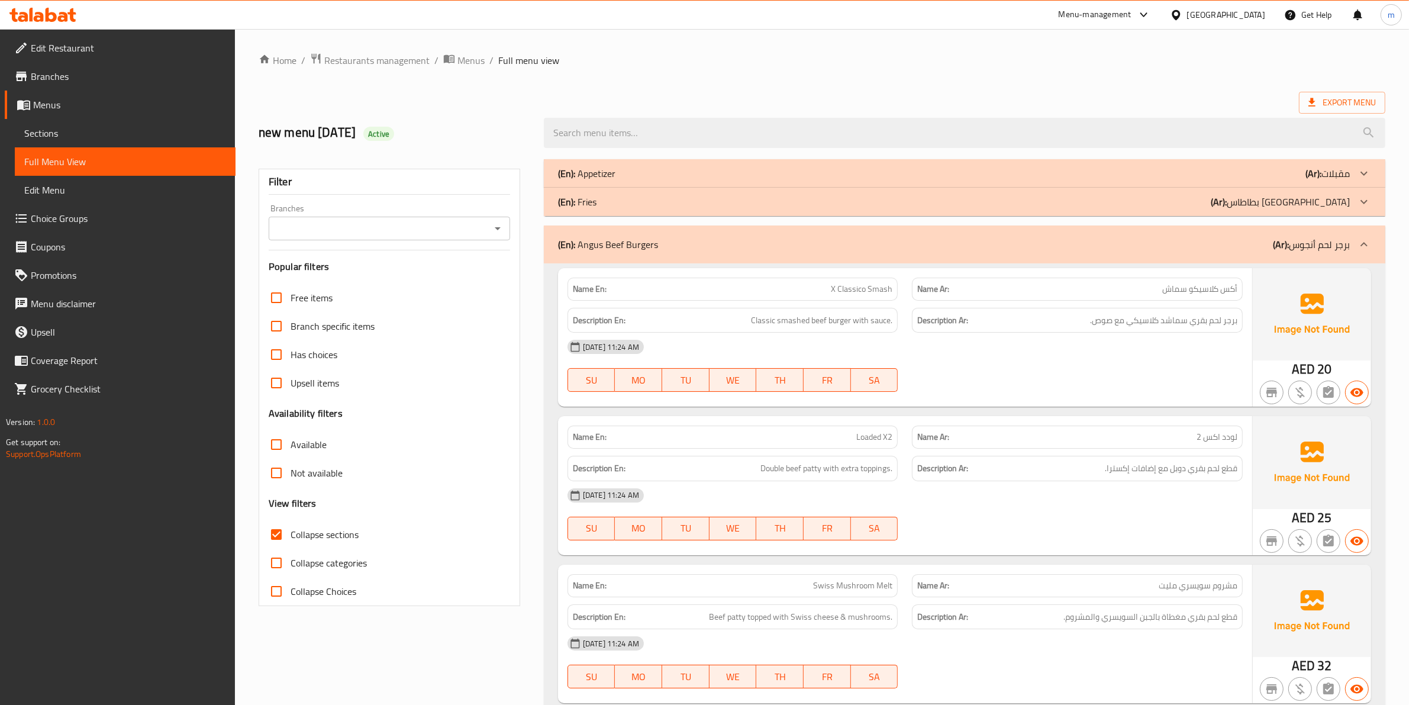
click at [618, 263] on div "(En): Angus Beef Burgers (Ar): برجر لحم أنجوس" at bounding box center [965, 244] width 842 height 38
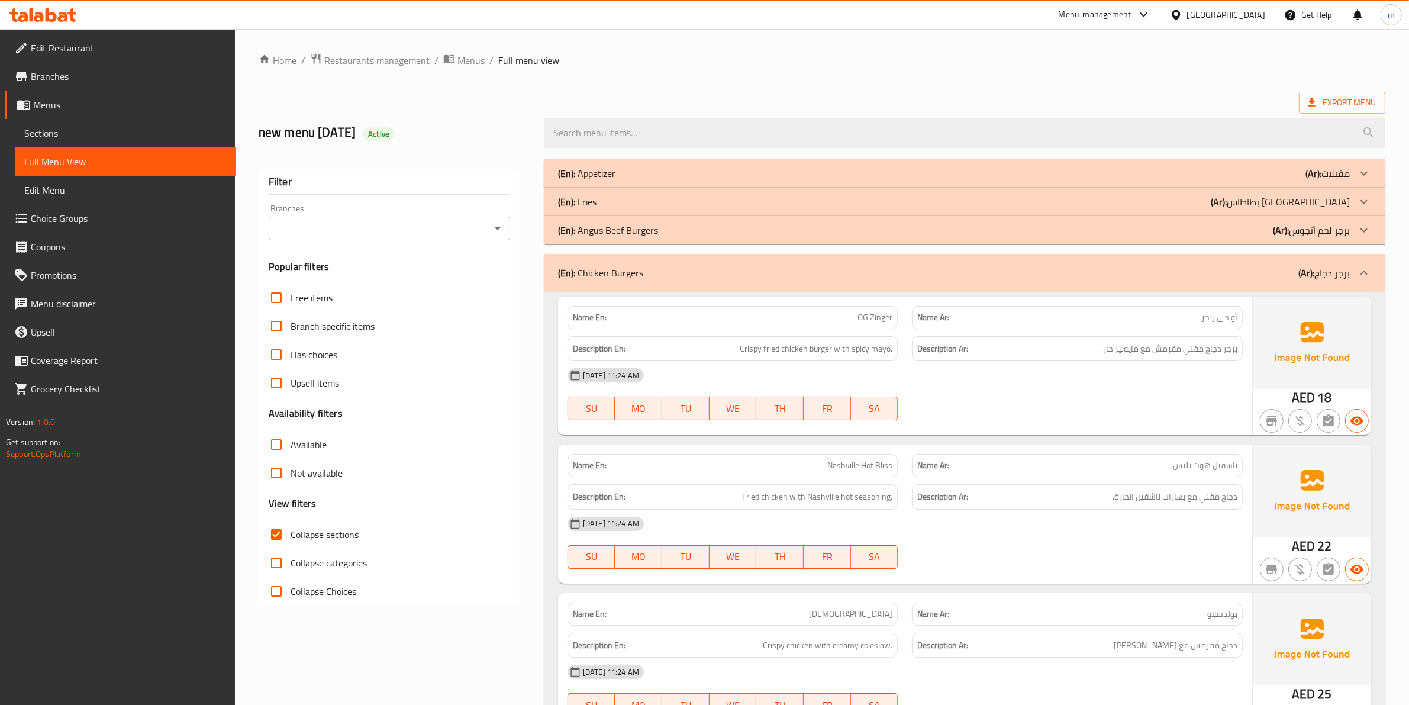
click at [649, 278] on div "(En): Chicken Burgers (Ar): برجر دجاج" at bounding box center [954, 273] width 792 height 14
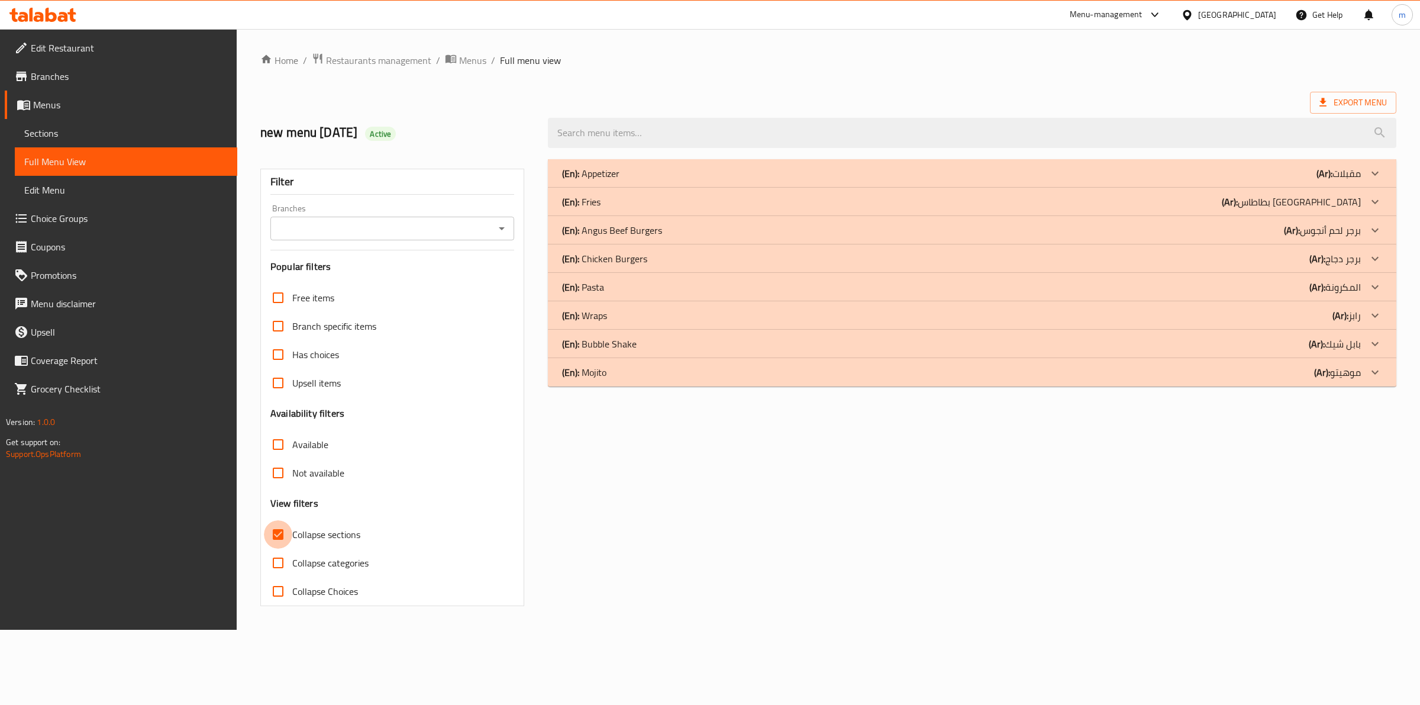
click at [272, 537] on input "Collapse sections" at bounding box center [278, 534] width 28 height 28
checkbox input "false"
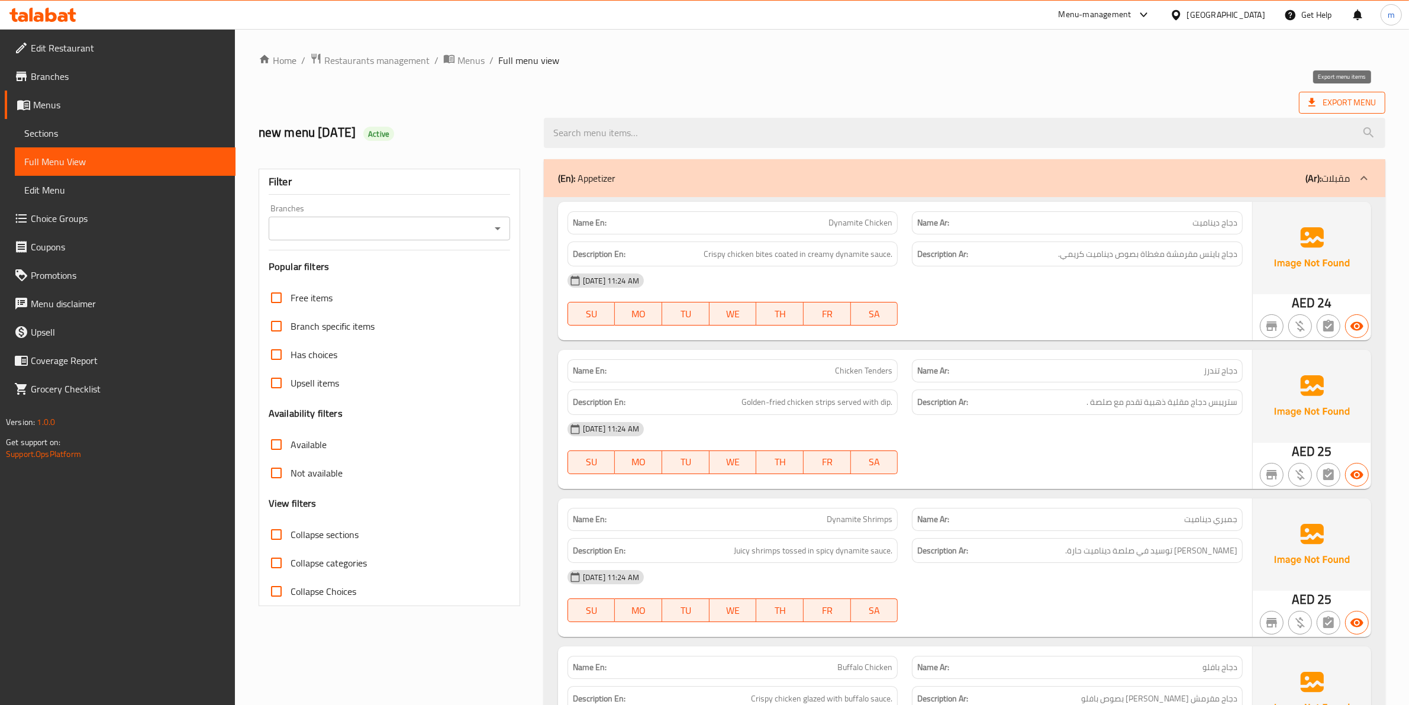
click at [1314, 98] on icon at bounding box center [1312, 102] width 12 height 12
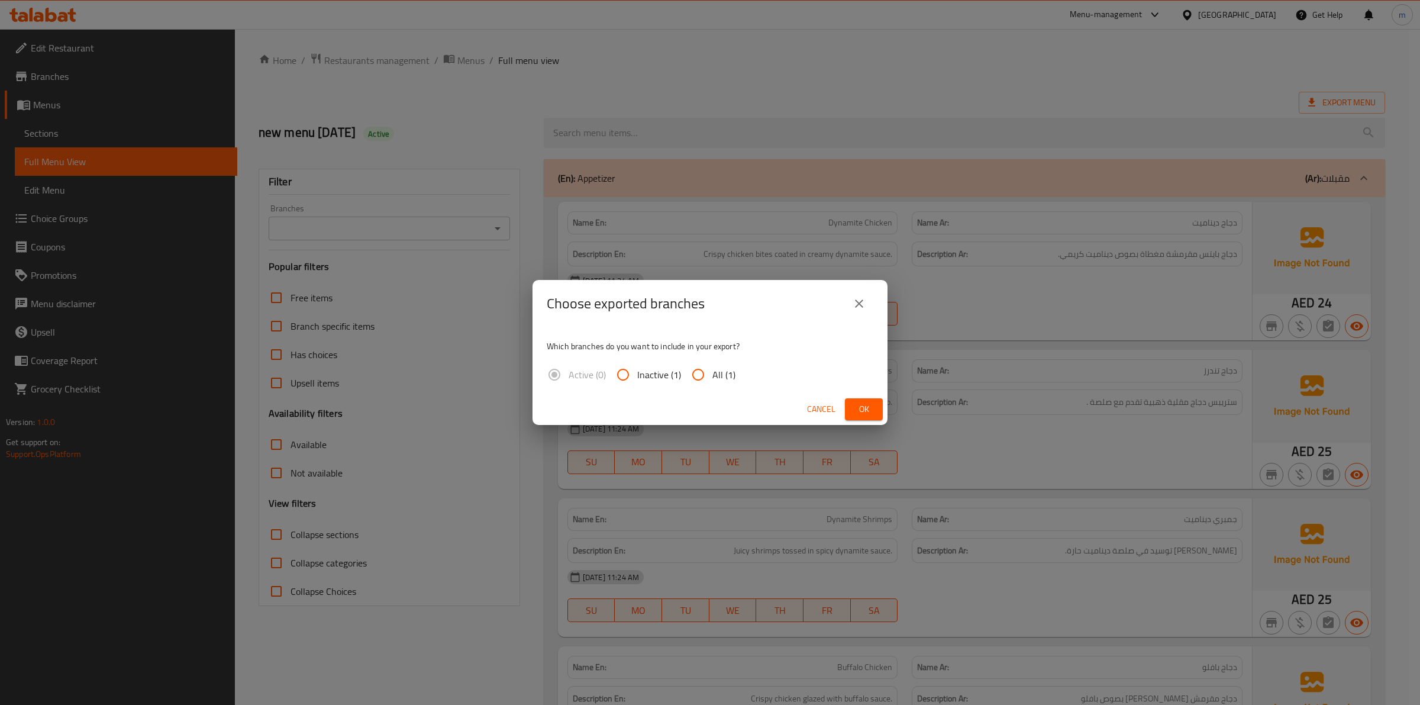
click at [714, 373] on span "All (1)" at bounding box center [724, 375] width 23 height 14
click at [713, 373] on input "All (1)" at bounding box center [698, 374] width 28 height 28
radio input "true"
click at [862, 299] on icon "close" at bounding box center [859, 304] width 14 height 14
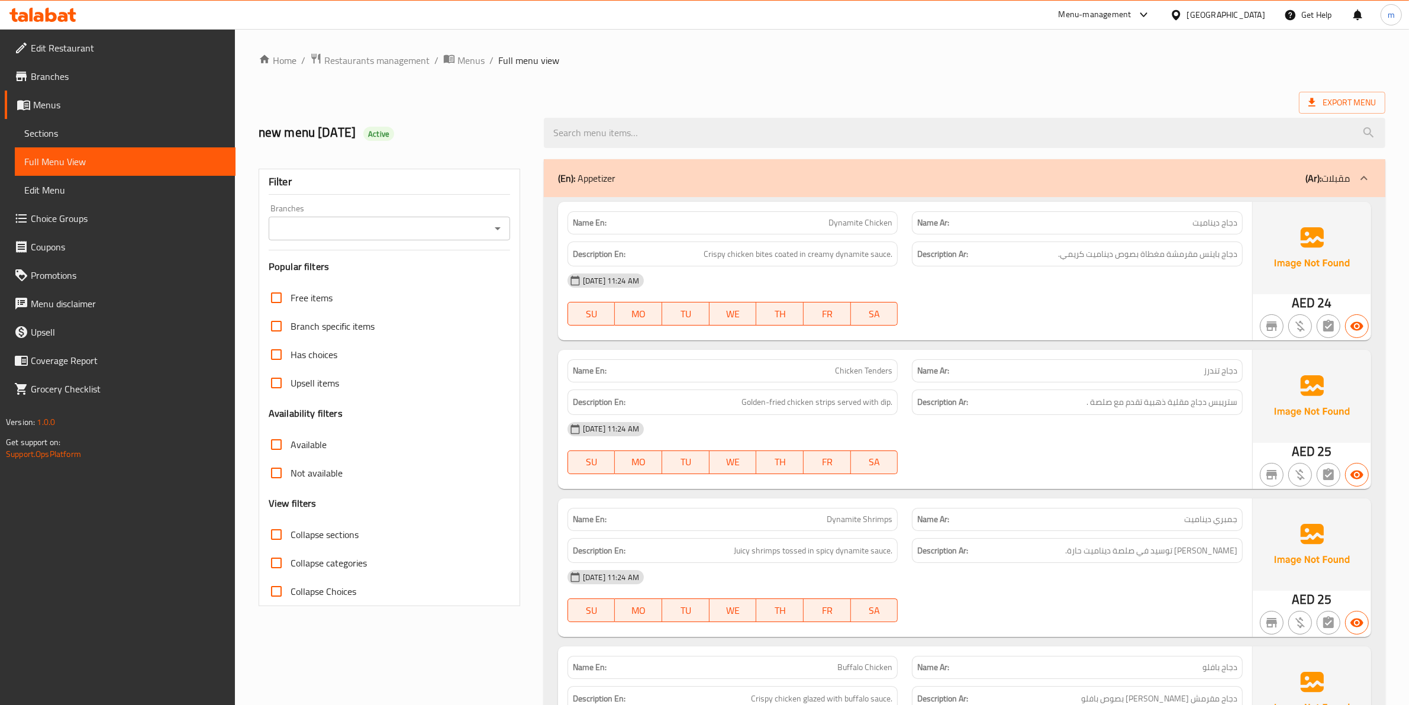
click at [190, 131] on span "Sections" at bounding box center [125, 133] width 202 height 14
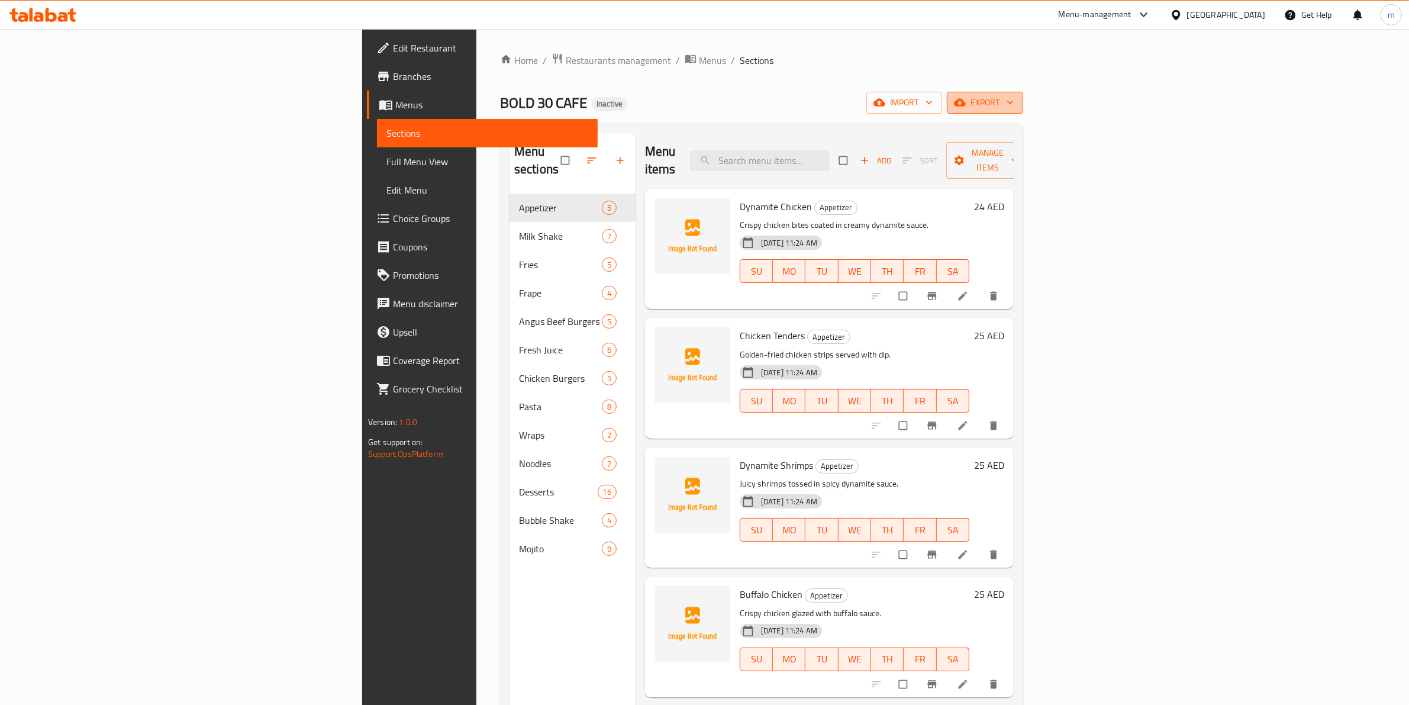
click at [1014, 107] on span "export" at bounding box center [984, 102] width 57 height 15
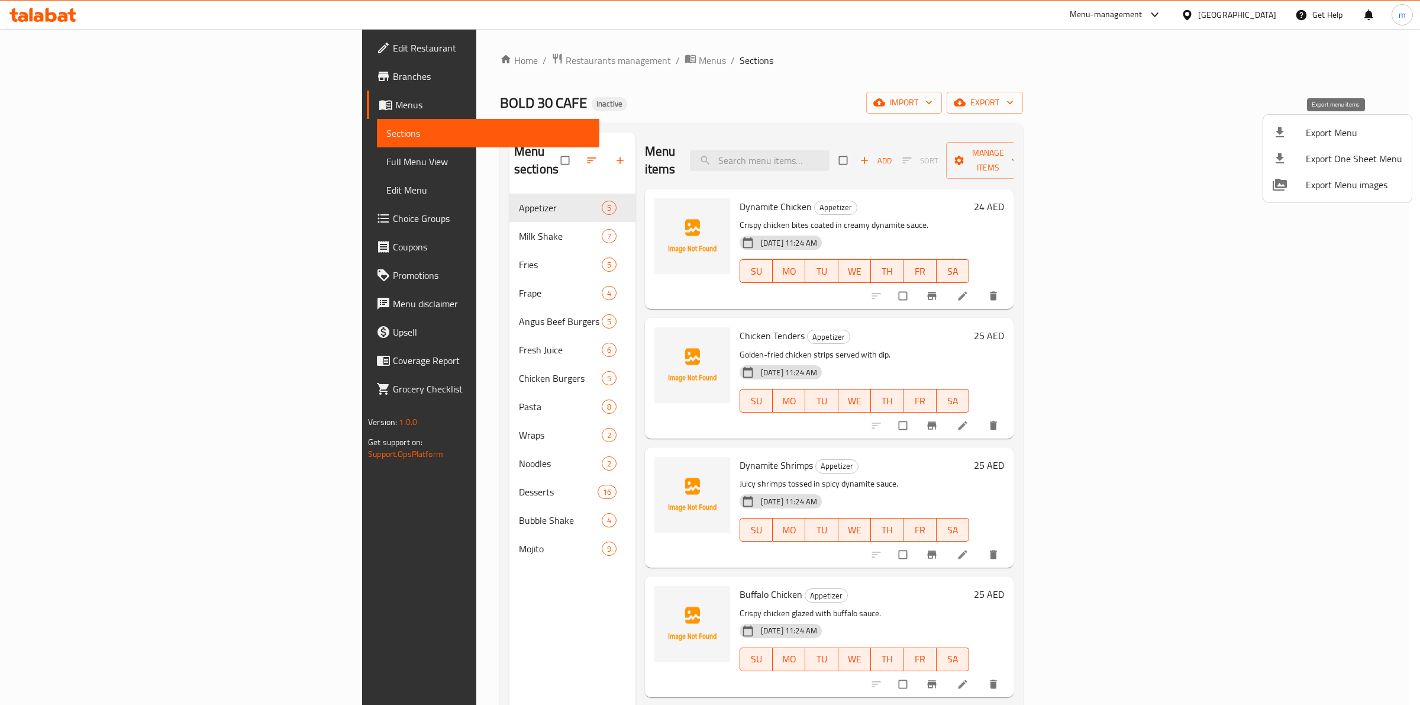
click at [1312, 125] on span "Export Menu" at bounding box center [1354, 132] width 96 height 14
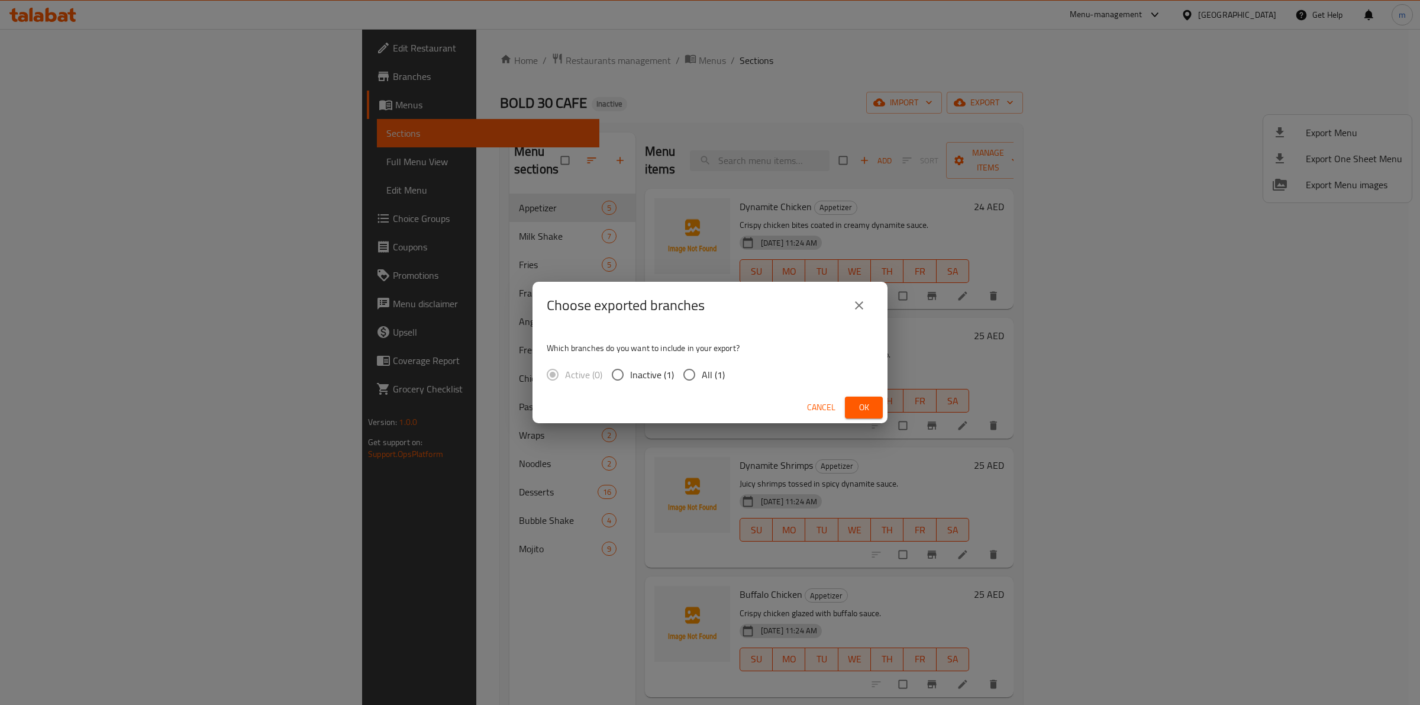
click at [705, 385] on label "All (1)" at bounding box center [701, 374] width 48 height 25
click at [702, 385] on input "All (1)" at bounding box center [689, 374] width 25 height 25
radio input "true"
click at [877, 406] on button "Ok" at bounding box center [864, 408] width 38 height 22
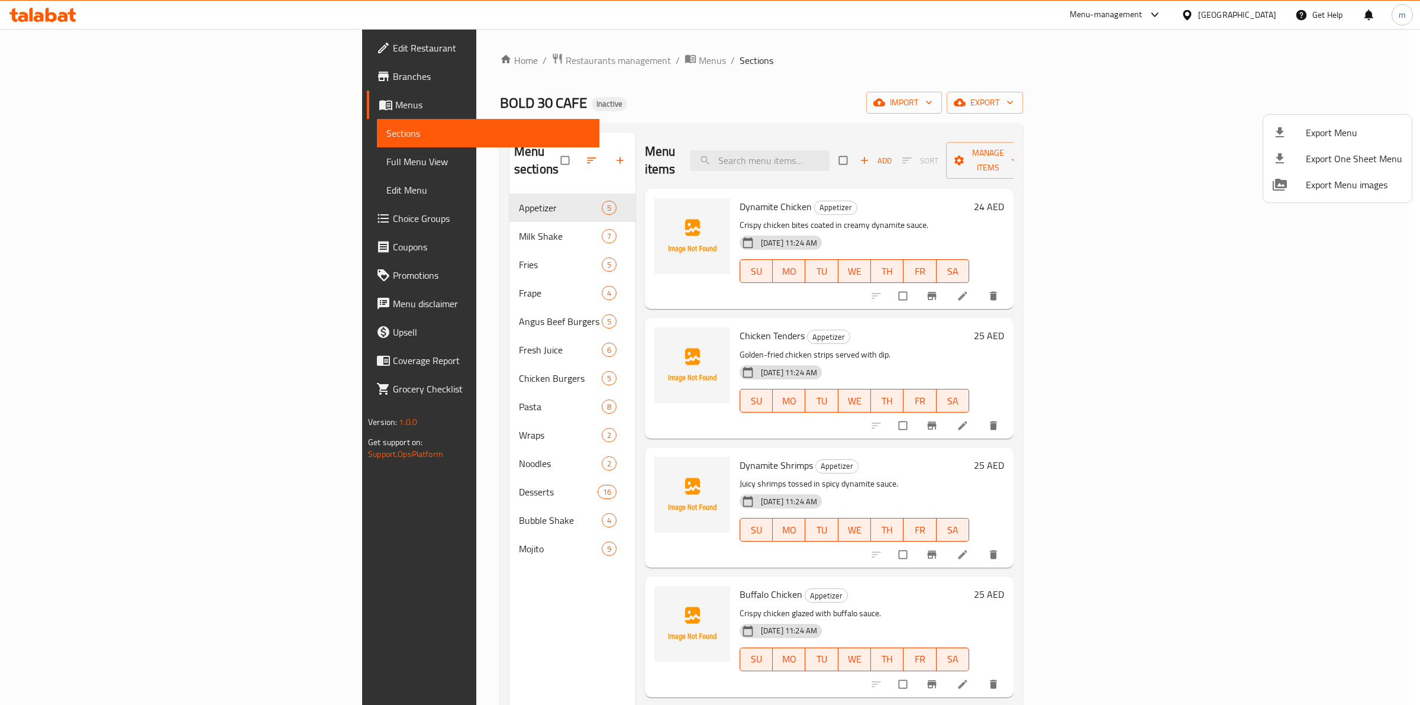
drag, startPoint x: 1134, startPoint y: 98, endPoint x: 691, endPoint y: 137, distance: 444.4
click at [1132, 99] on div at bounding box center [710, 352] width 1420 height 705
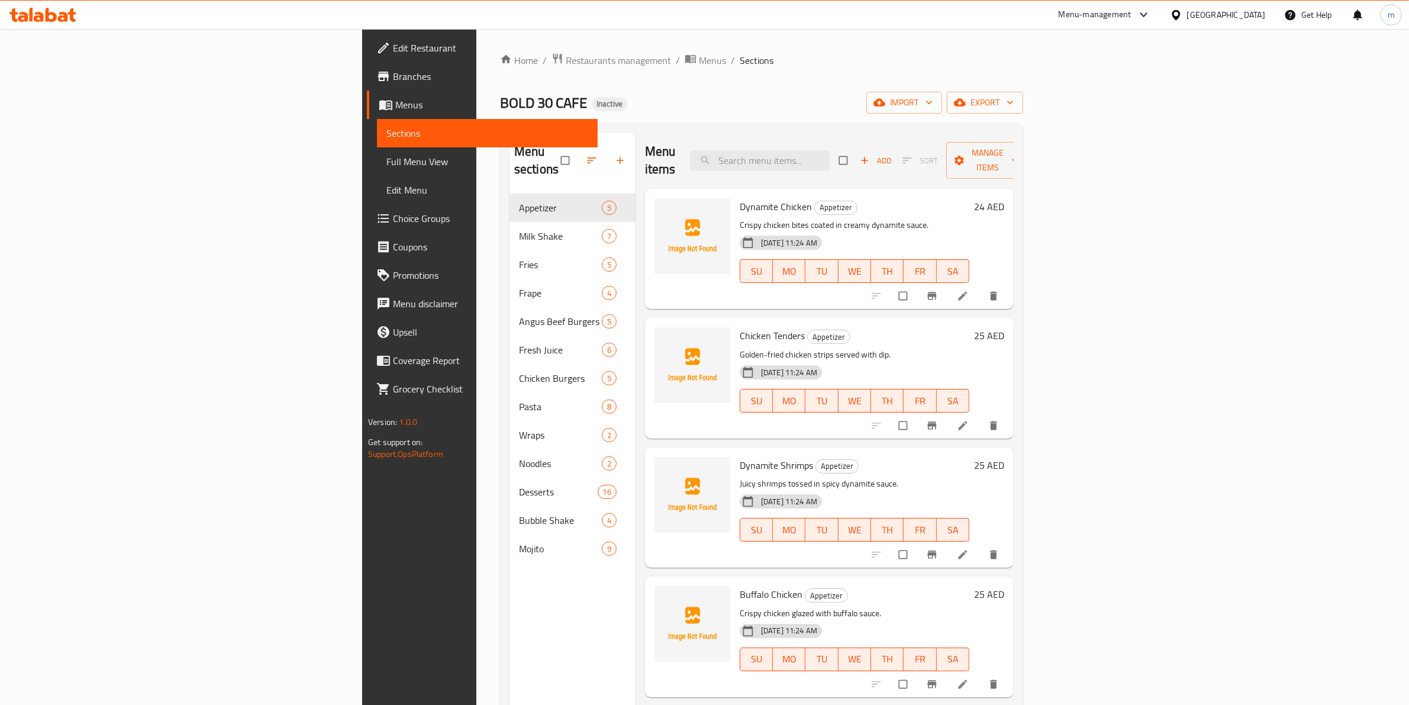
click at [386, 155] on span "Full Menu View" at bounding box center [487, 161] width 202 height 14
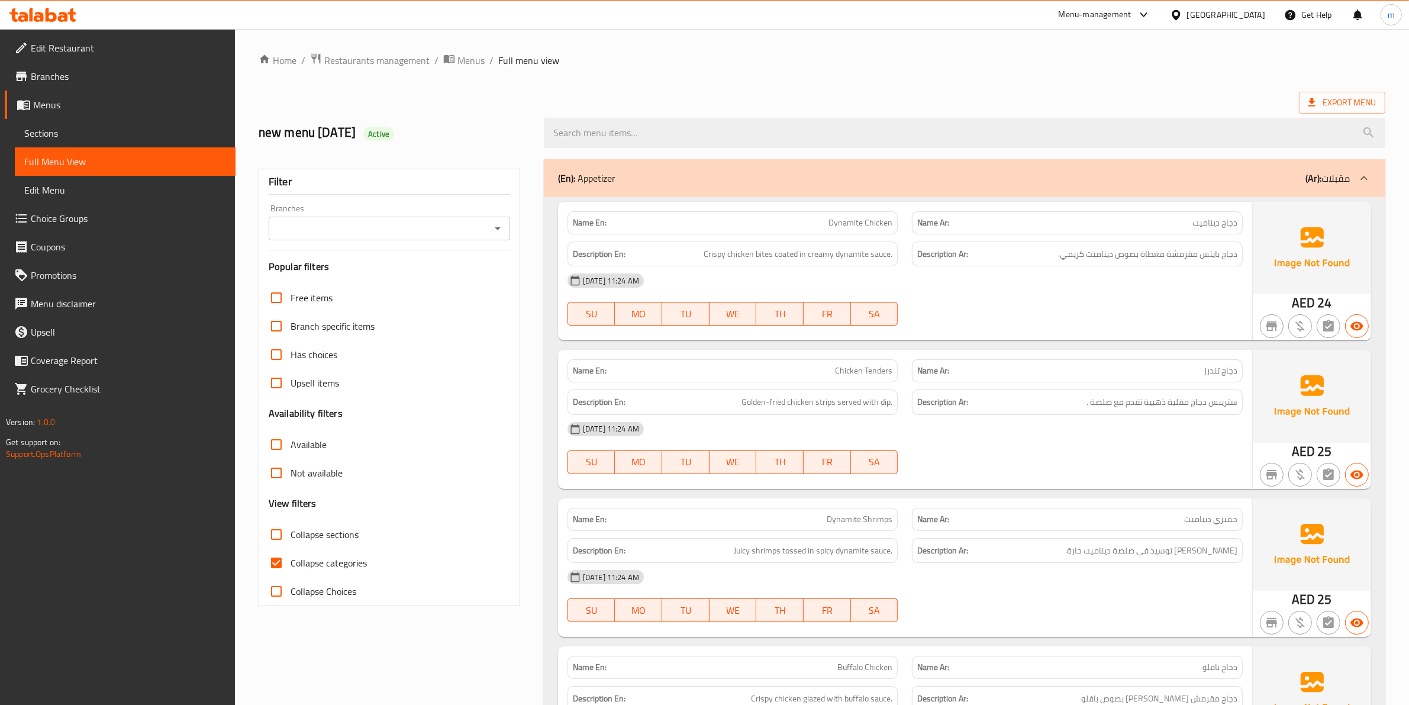
click at [320, 558] on span "Collapse categories" at bounding box center [329, 563] width 76 height 14
click at [291, 558] on input "Collapse categories" at bounding box center [276, 563] width 28 height 28
checkbox input "false"
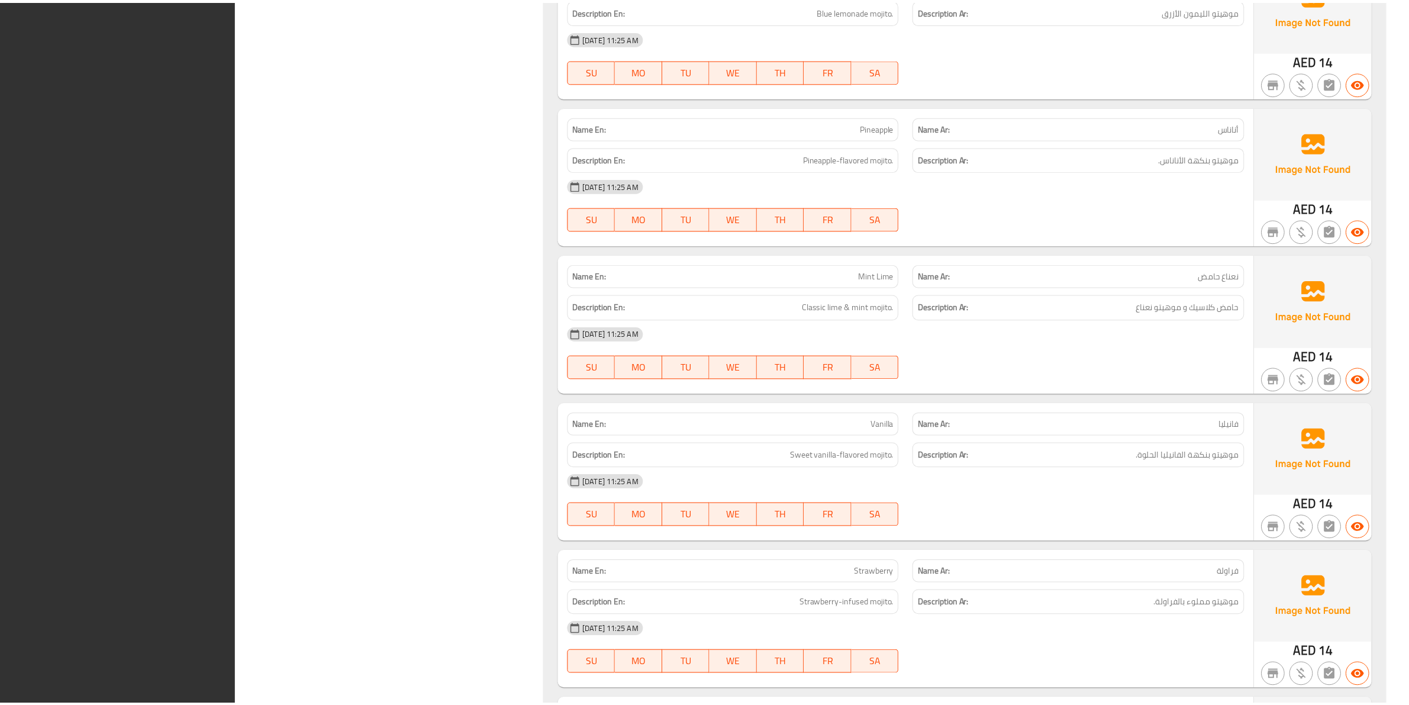
scroll to position [11889, 0]
